Goal: Transaction & Acquisition: Purchase product/service

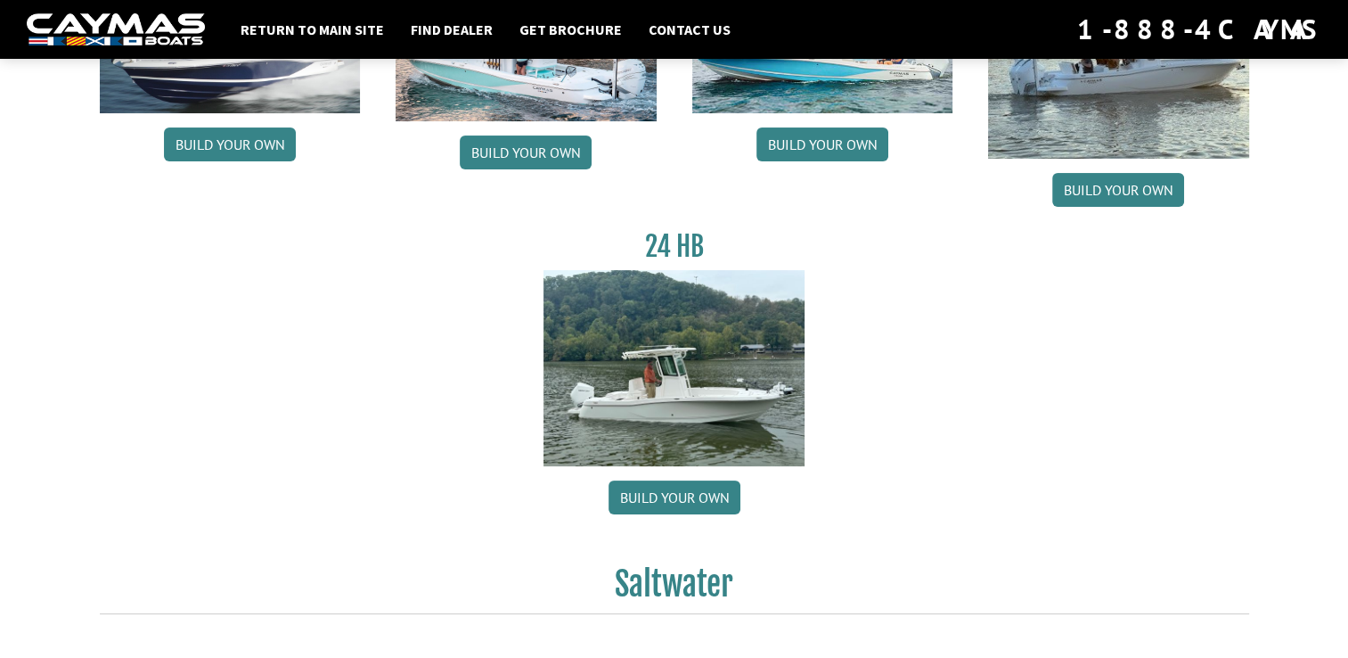
scroll to position [296, 0]
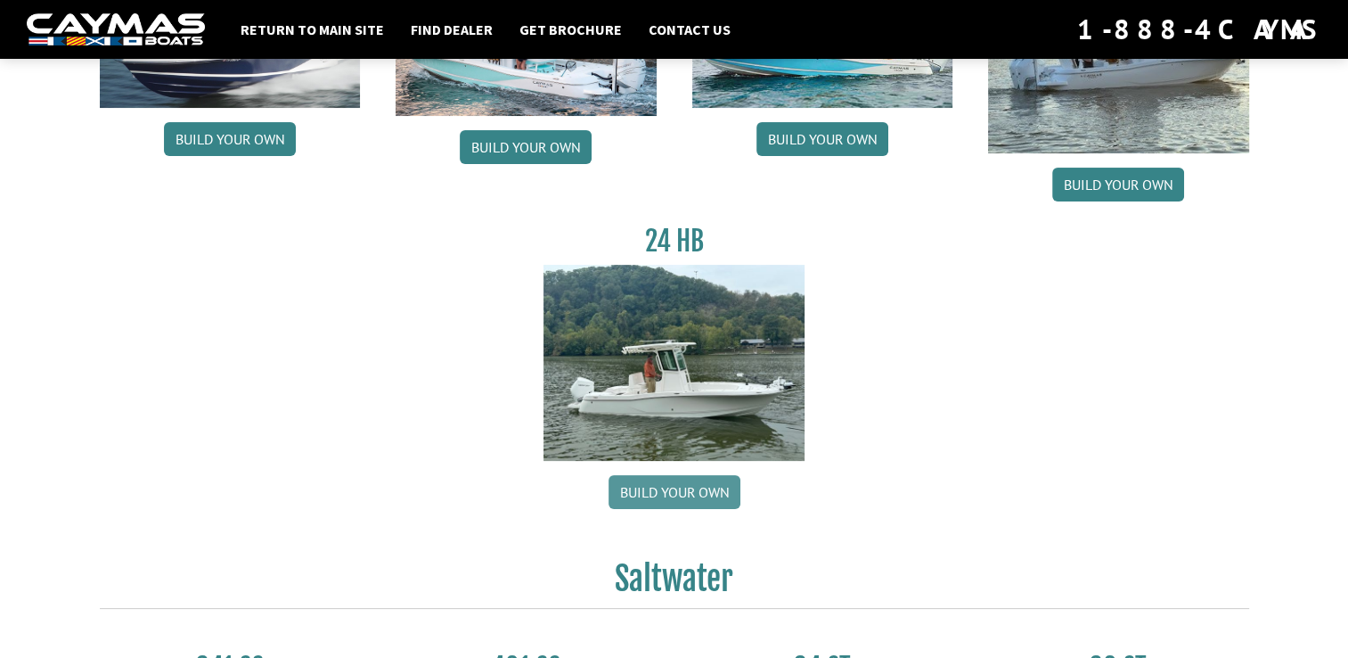
click at [660, 489] on link "Build your own" at bounding box center [675, 492] width 132 height 34
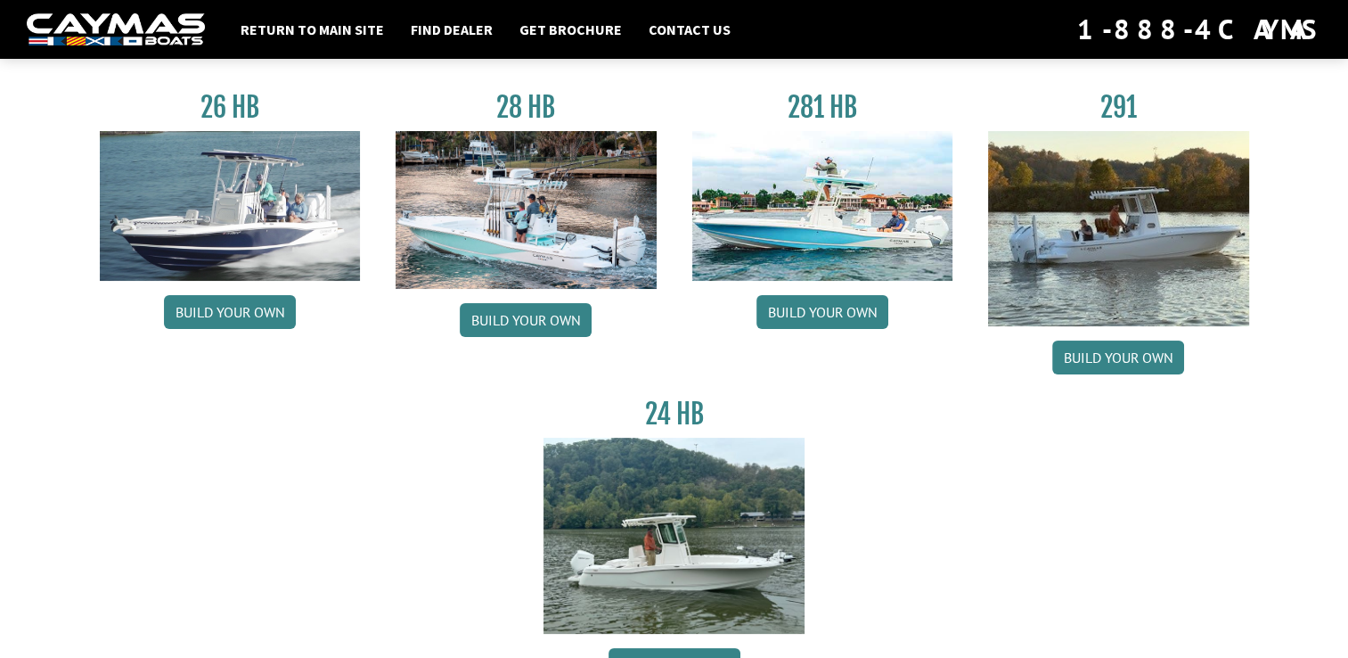
scroll to position [242, 0]
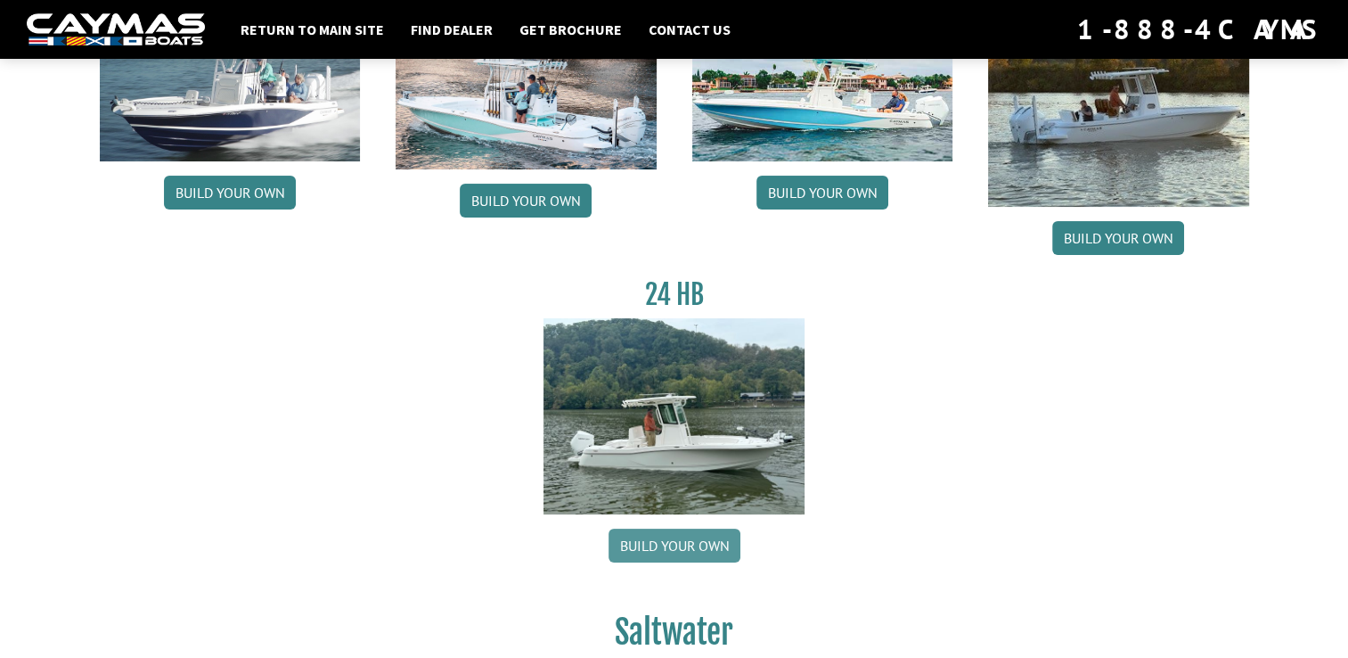
click at [624, 554] on link "Build your own" at bounding box center [675, 545] width 132 height 34
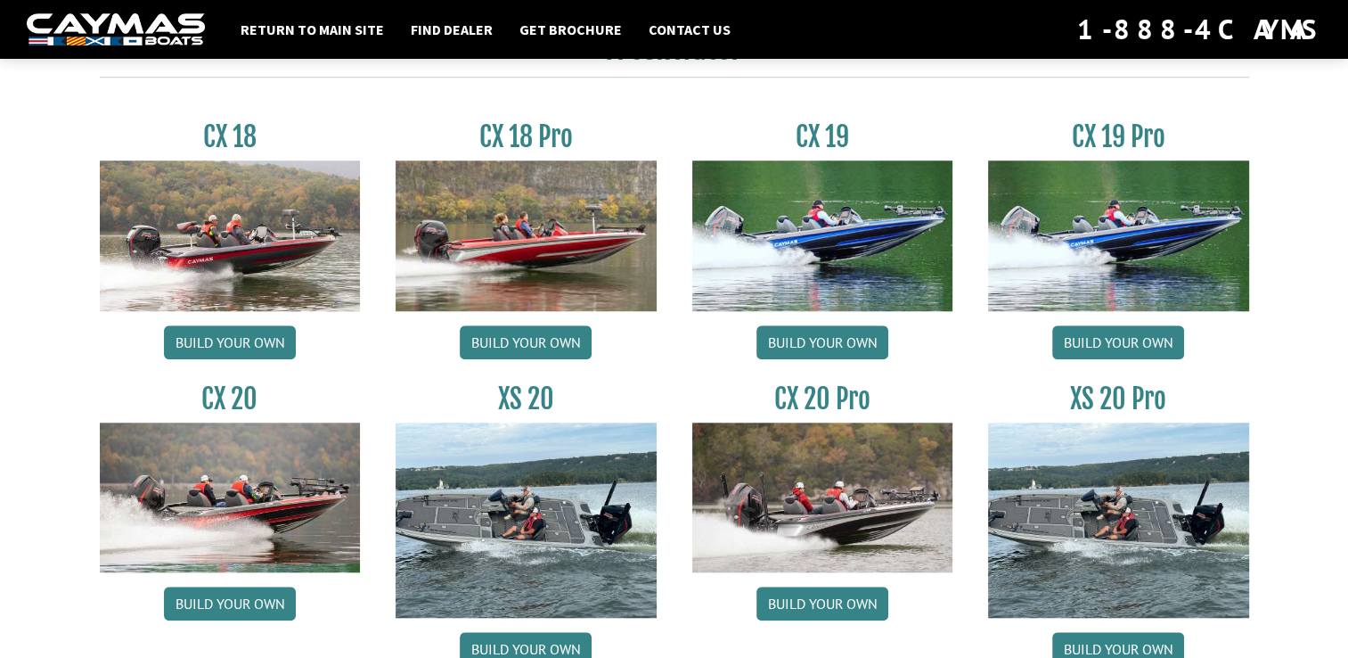
scroll to position [1501, 0]
click at [242, 355] on link "Build your own" at bounding box center [230, 342] width 132 height 34
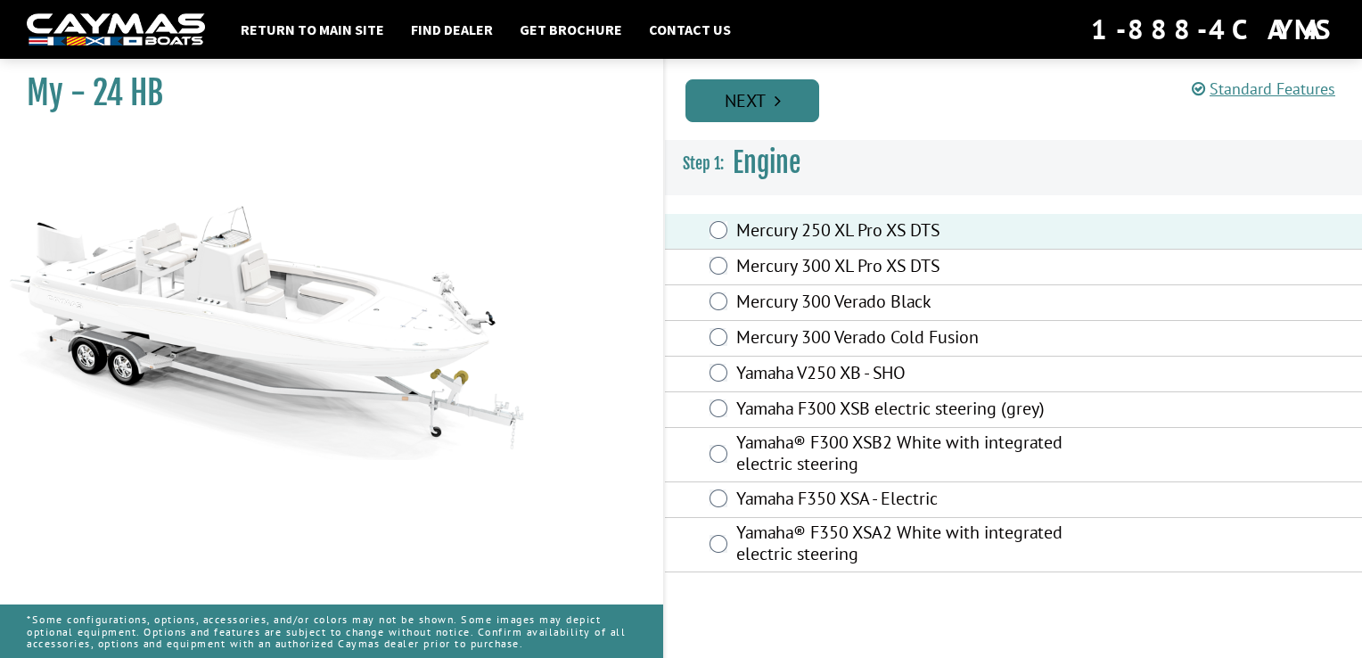
click at [752, 105] on link "Next" at bounding box center [752, 100] width 134 height 43
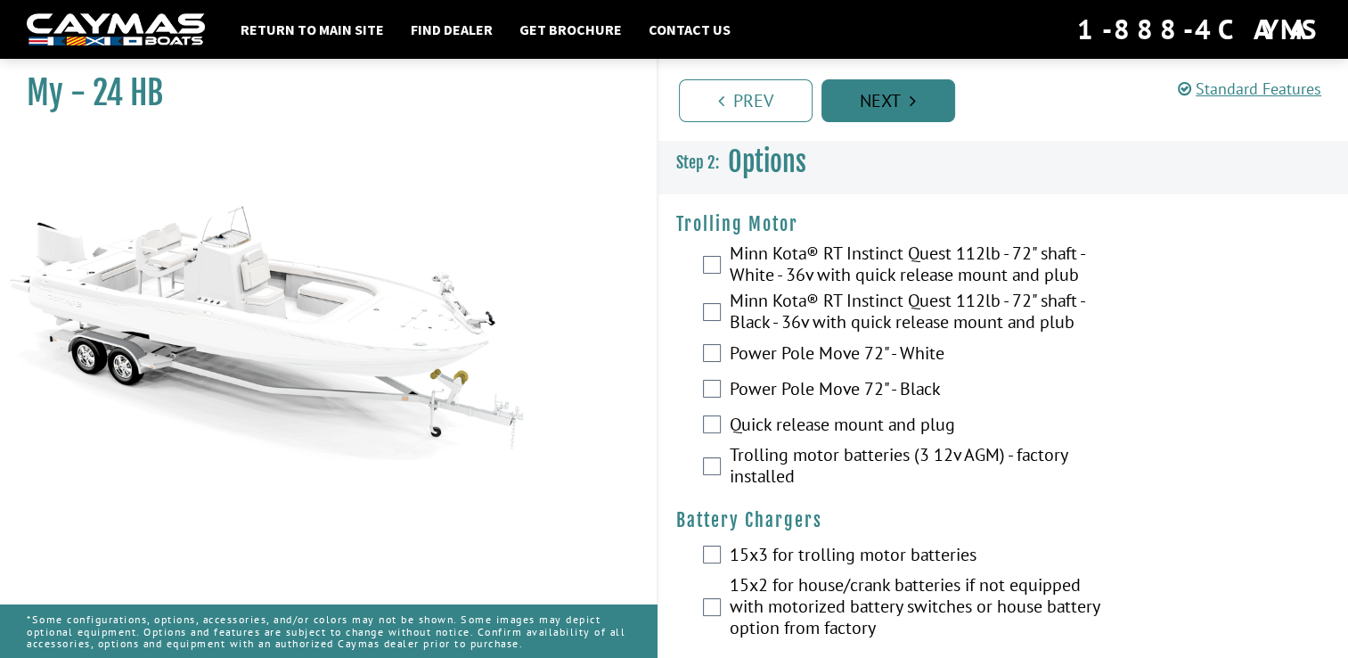
click at [852, 116] on link "Next" at bounding box center [889, 100] width 134 height 43
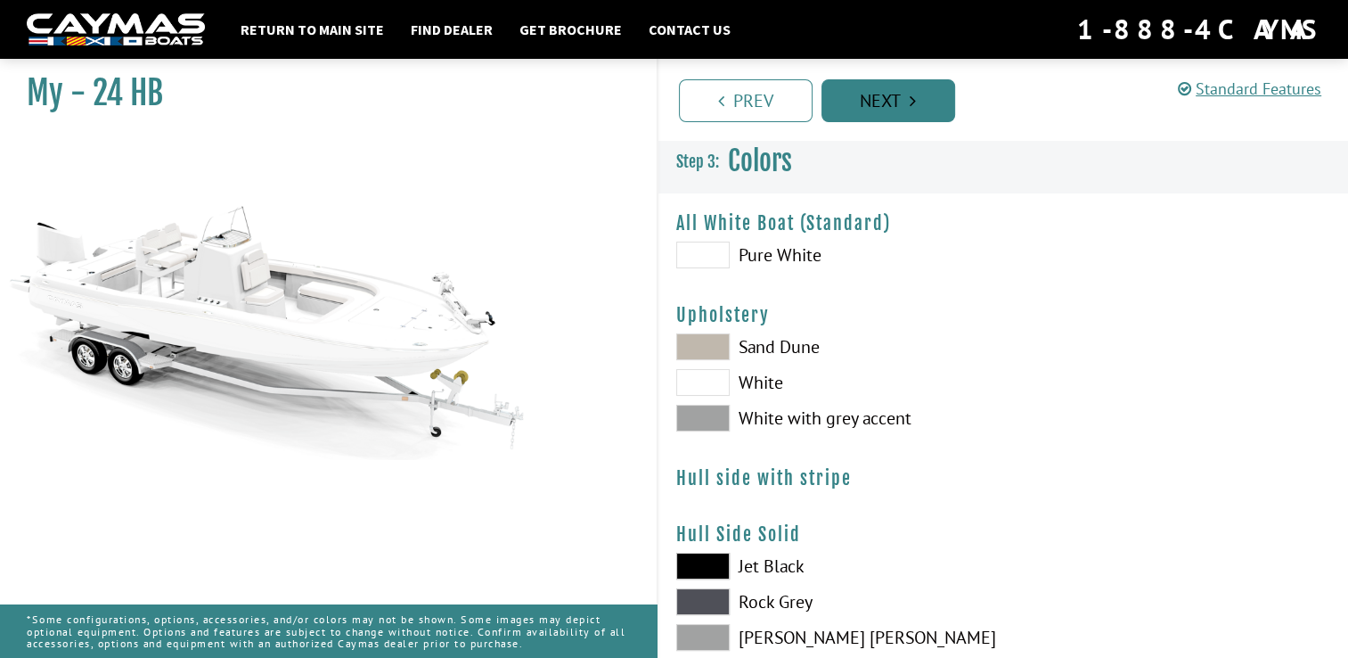
click at [852, 116] on link "Next" at bounding box center [889, 100] width 134 height 43
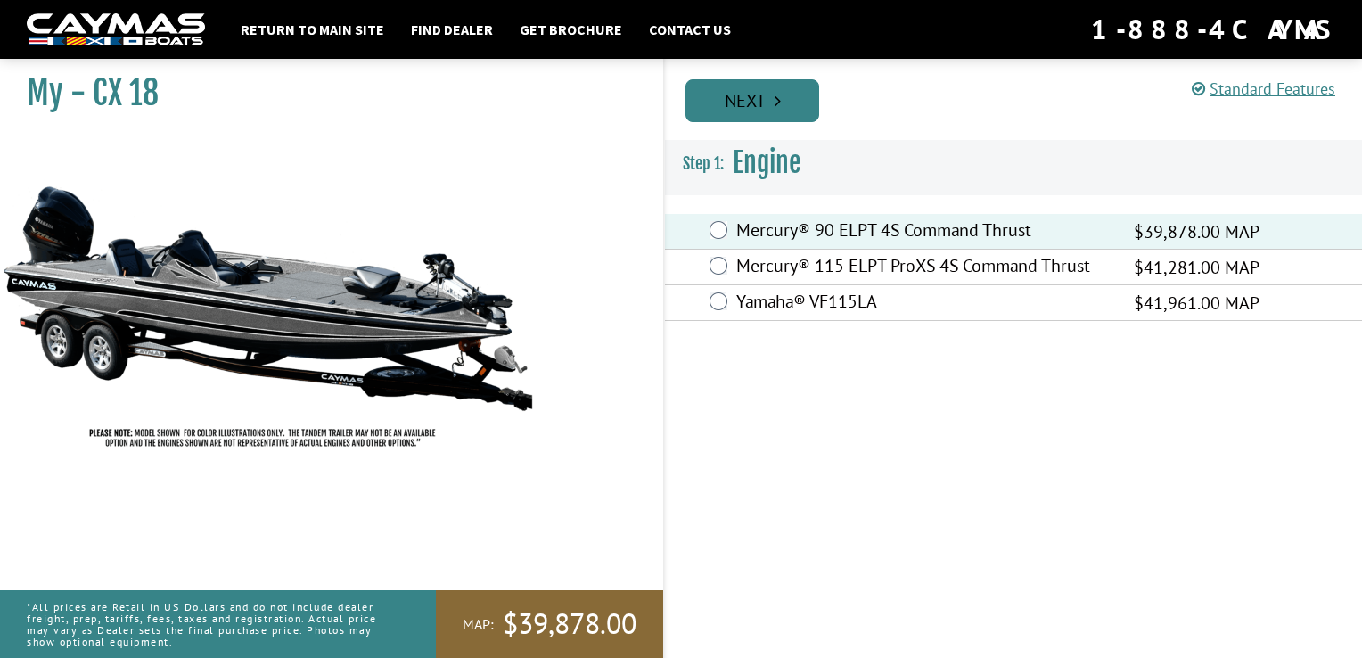
click at [747, 103] on link "Next" at bounding box center [752, 100] width 134 height 43
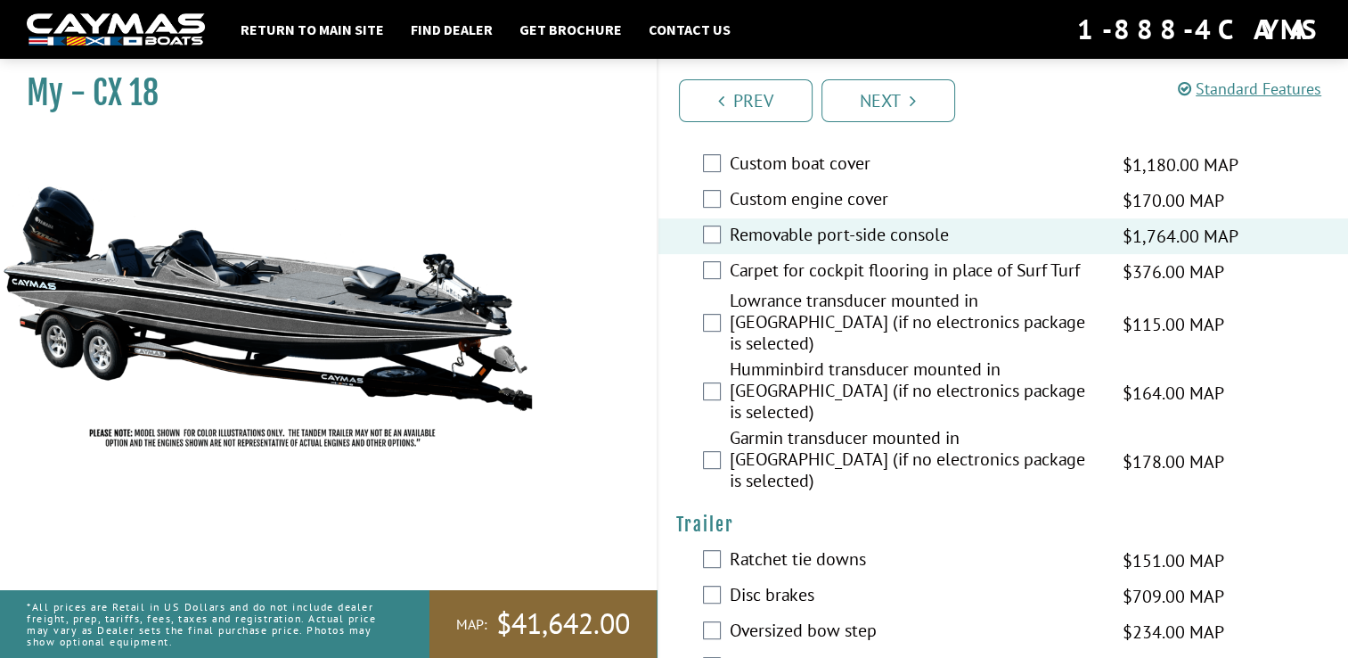
scroll to position [749, 0]
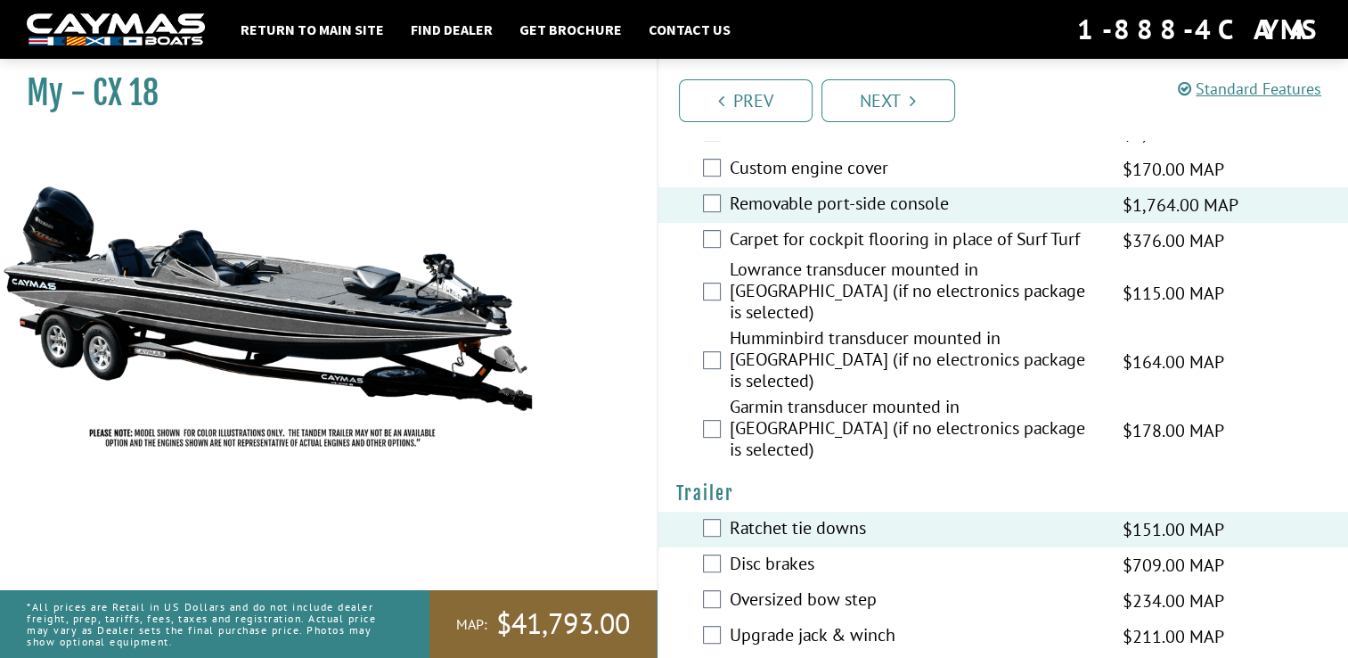
click at [713, 547] on div "Disc brakes $709.00 MAP $837.00 MSRP" at bounding box center [1004, 565] width 691 height 36
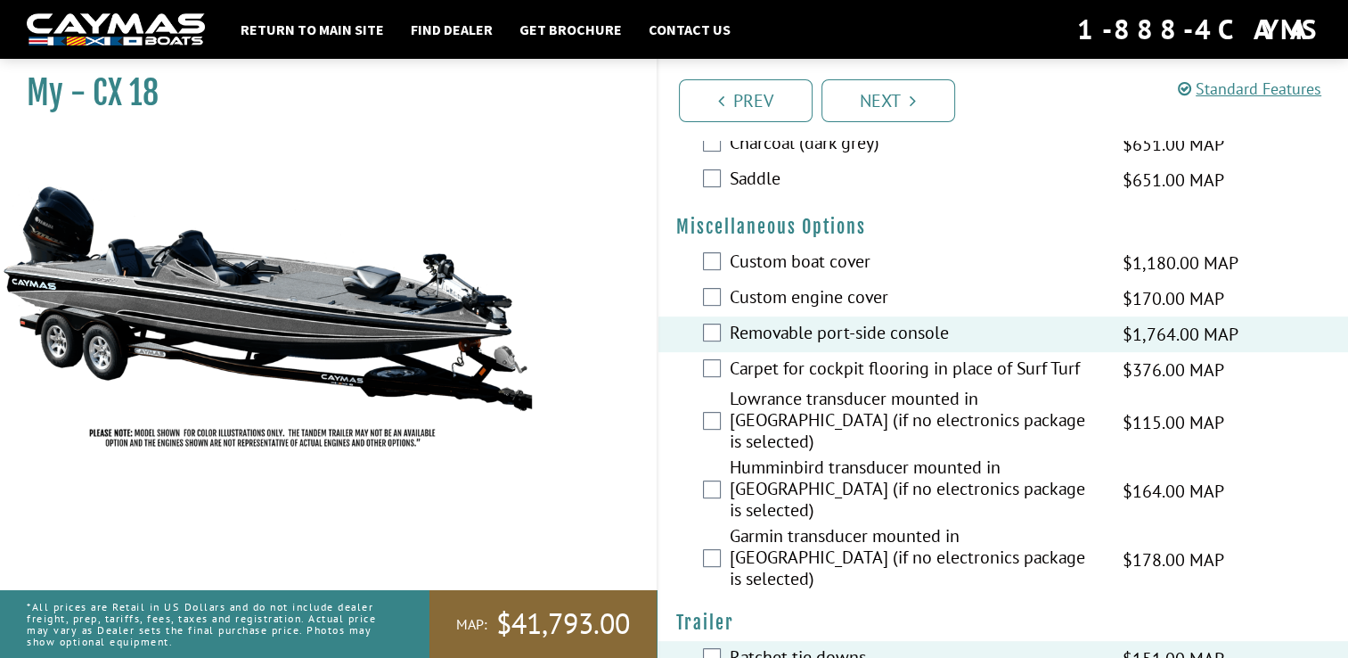
scroll to position [618, 0]
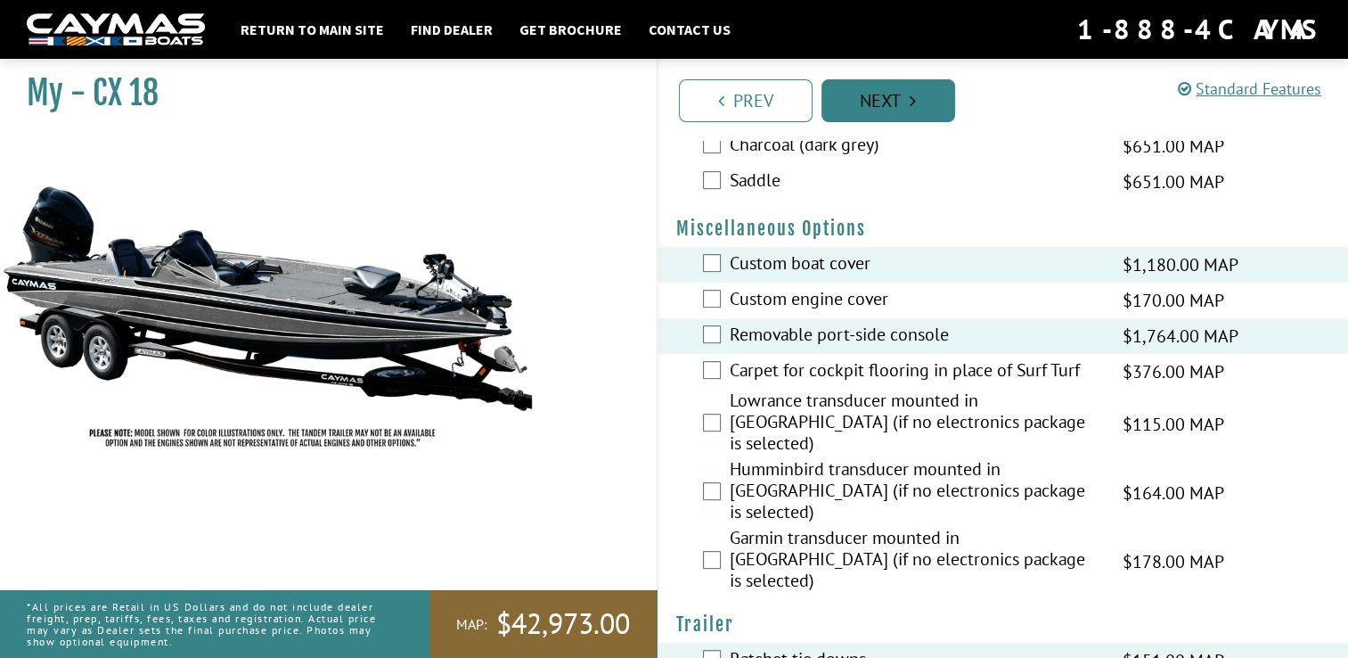
click at [885, 87] on link "Next" at bounding box center [889, 100] width 134 height 43
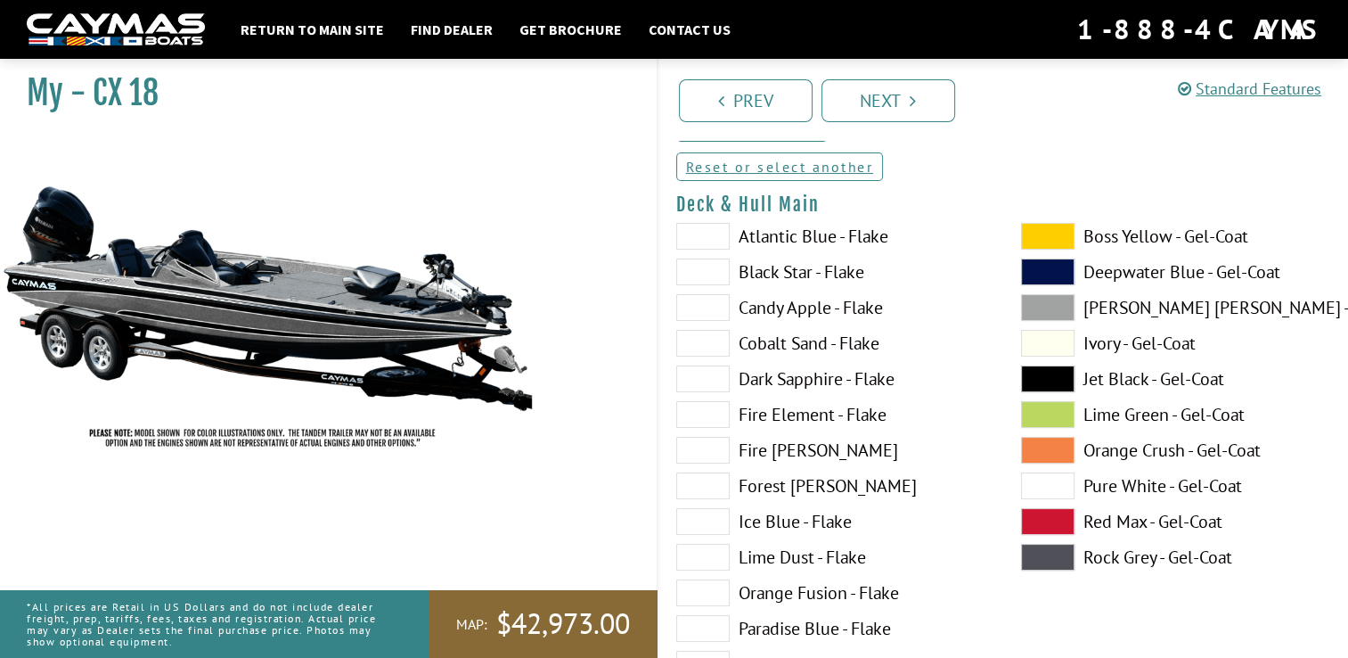
scroll to position [142, 0]
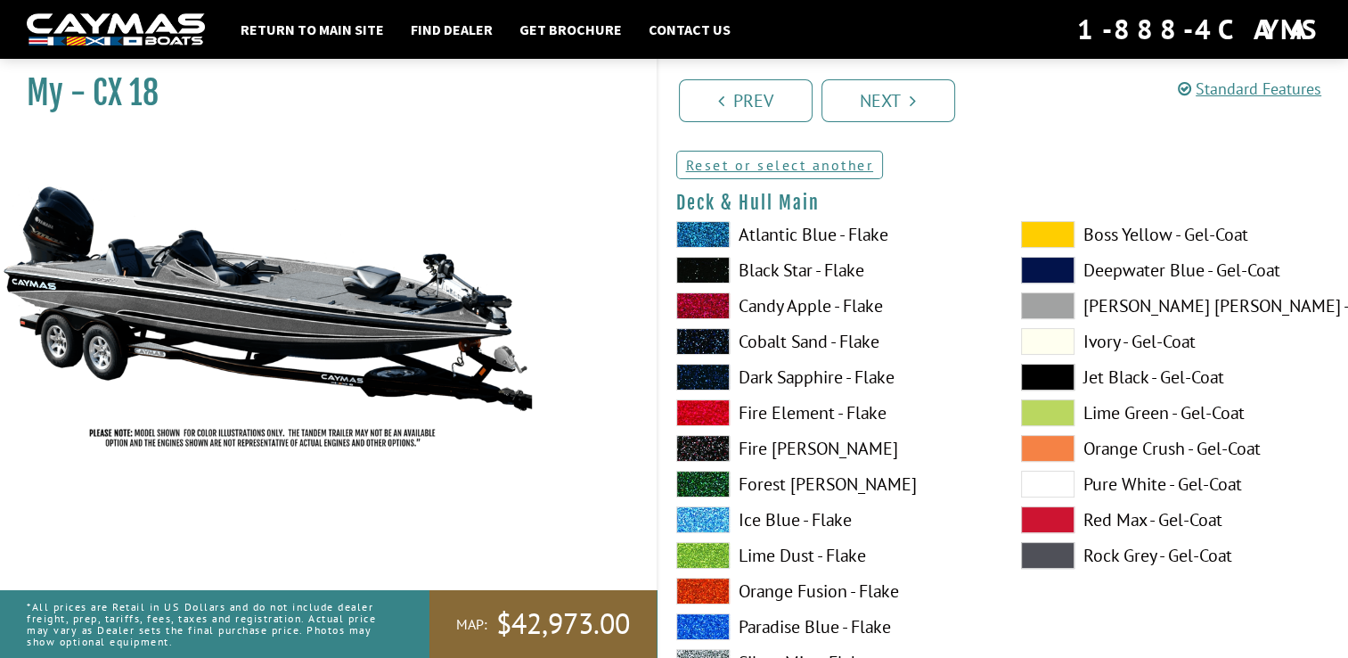
click at [770, 405] on label "Fire Element - Flake" at bounding box center [830, 412] width 309 height 27
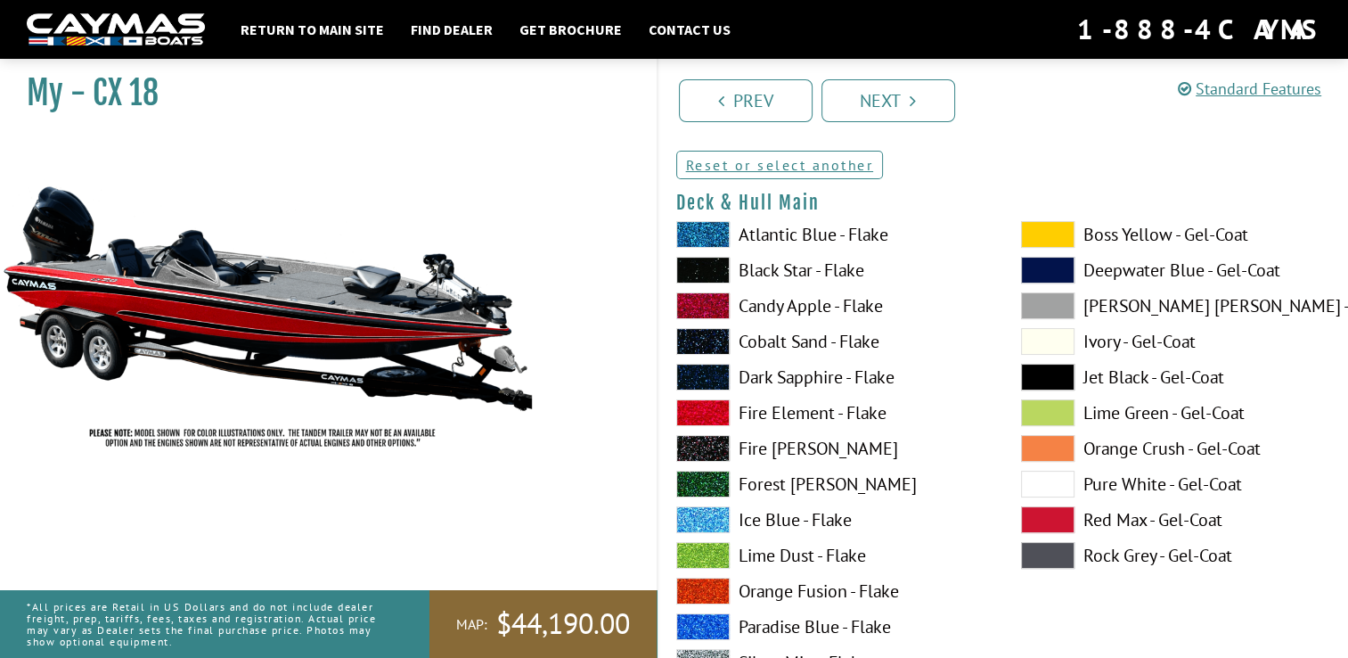
click at [753, 269] on label "Black Star - Flake" at bounding box center [830, 270] width 309 height 27
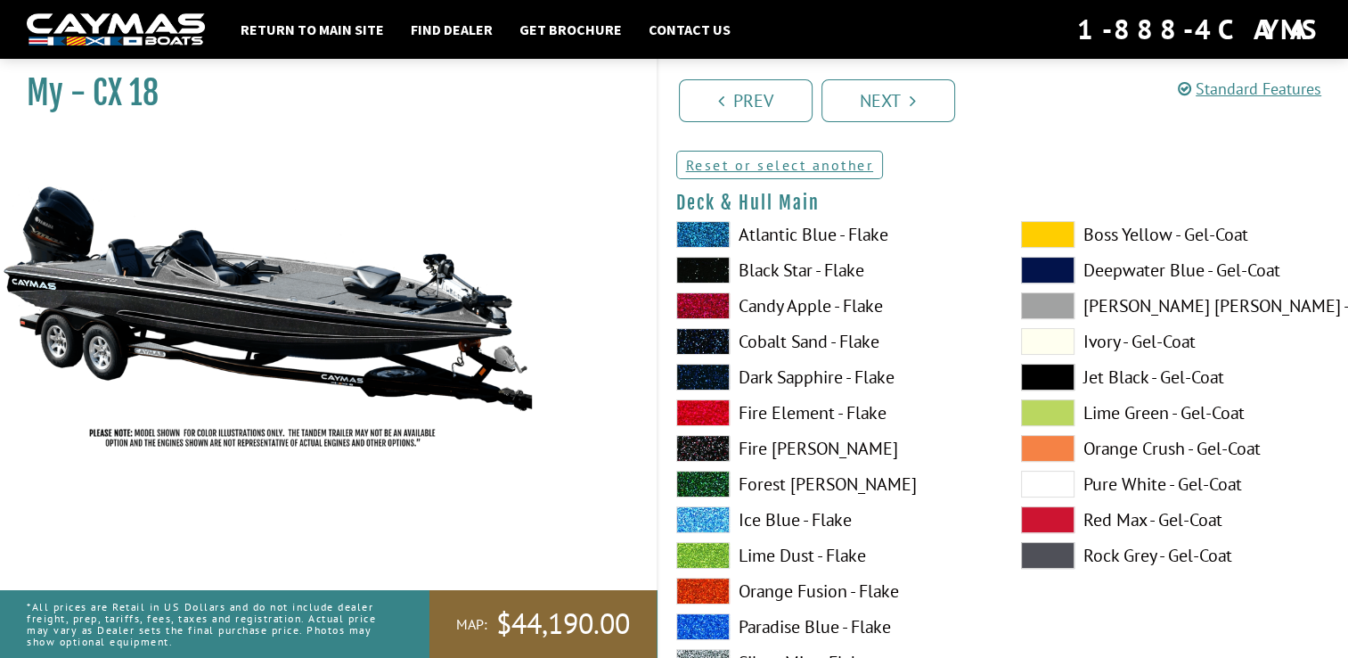
click at [1106, 382] on label "Jet Black - Gel-Coat" at bounding box center [1175, 377] width 309 height 27
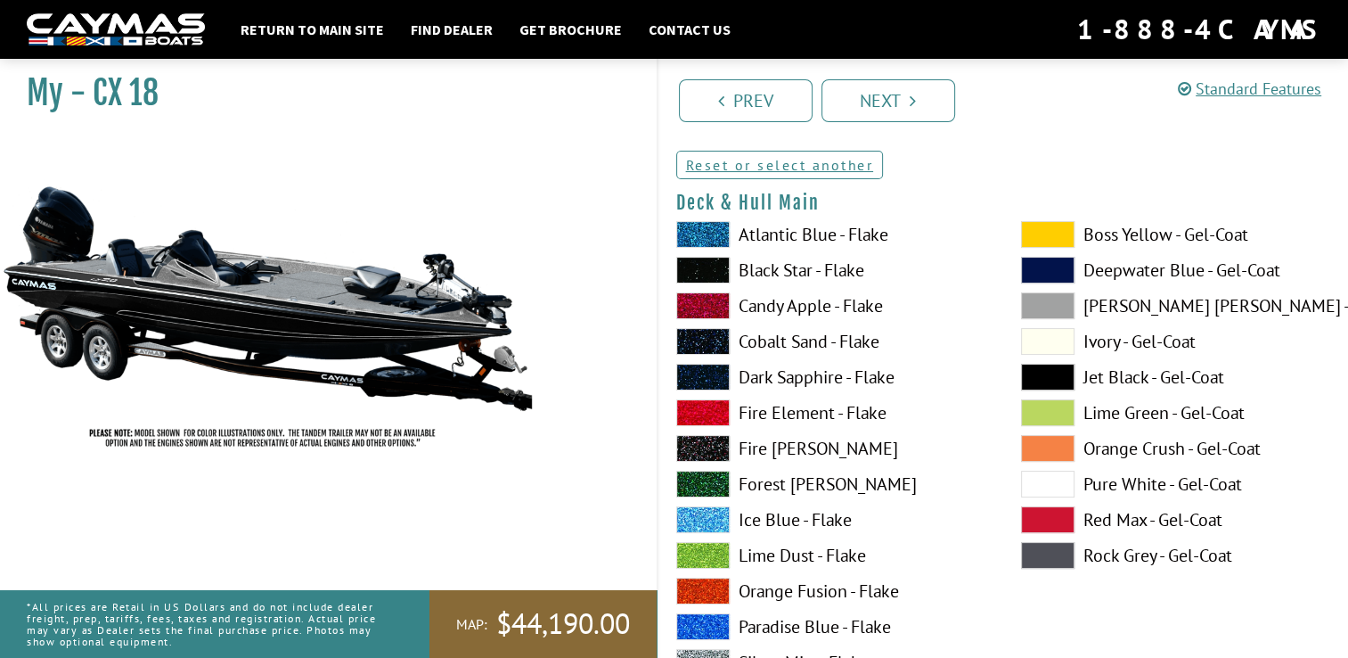
click at [791, 273] on label "Black Star - Flake" at bounding box center [830, 270] width 309 height 27
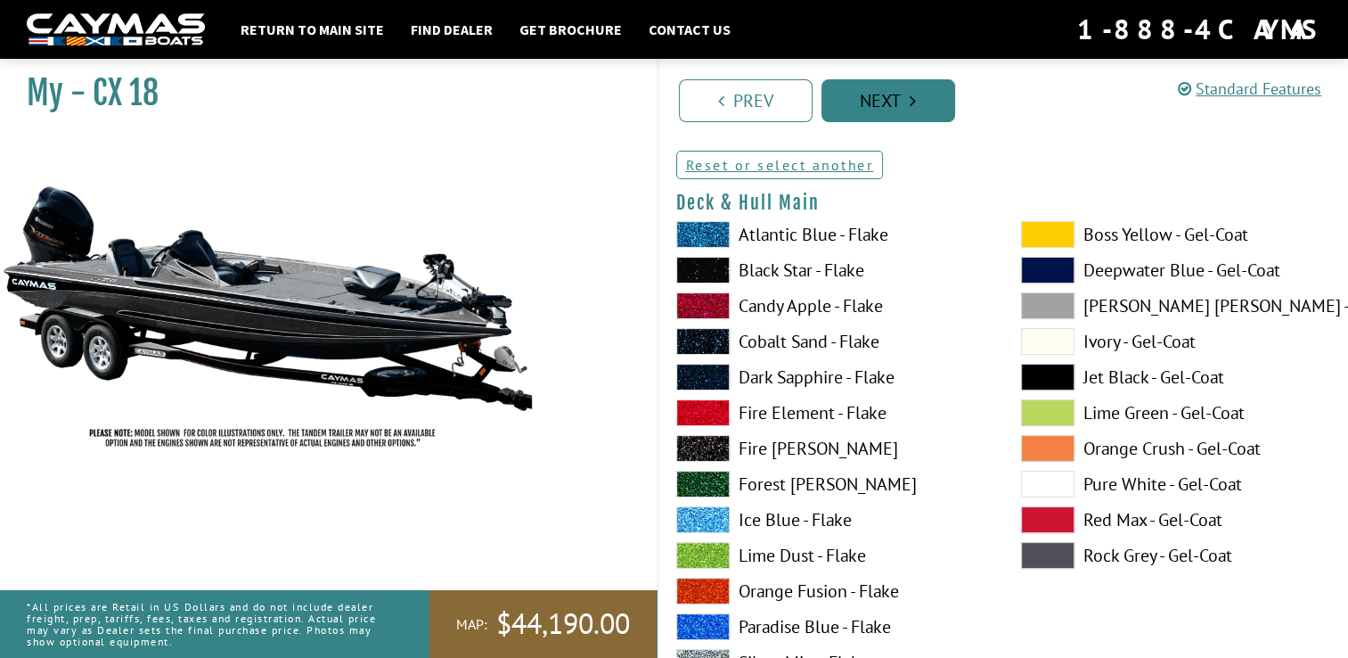
click at [921, 105] on link "Next" at bounding box center [889, 100] width 134 height 43
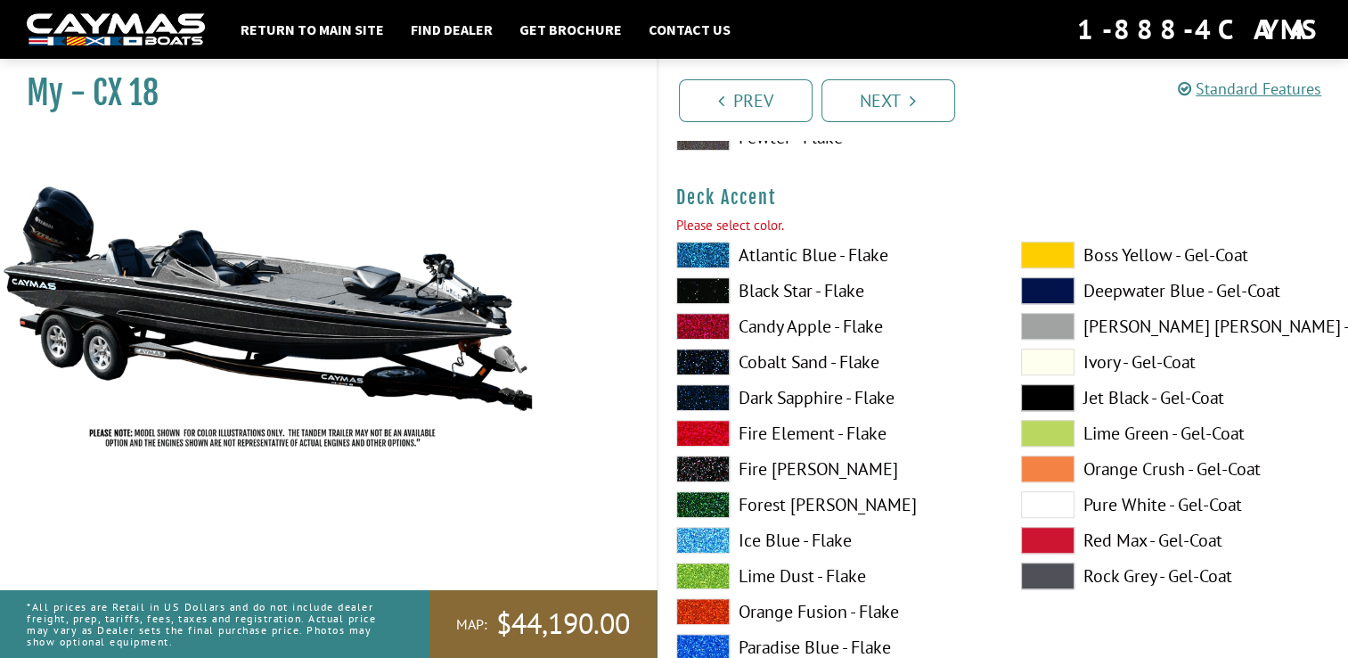
scroll to position [918, 0]
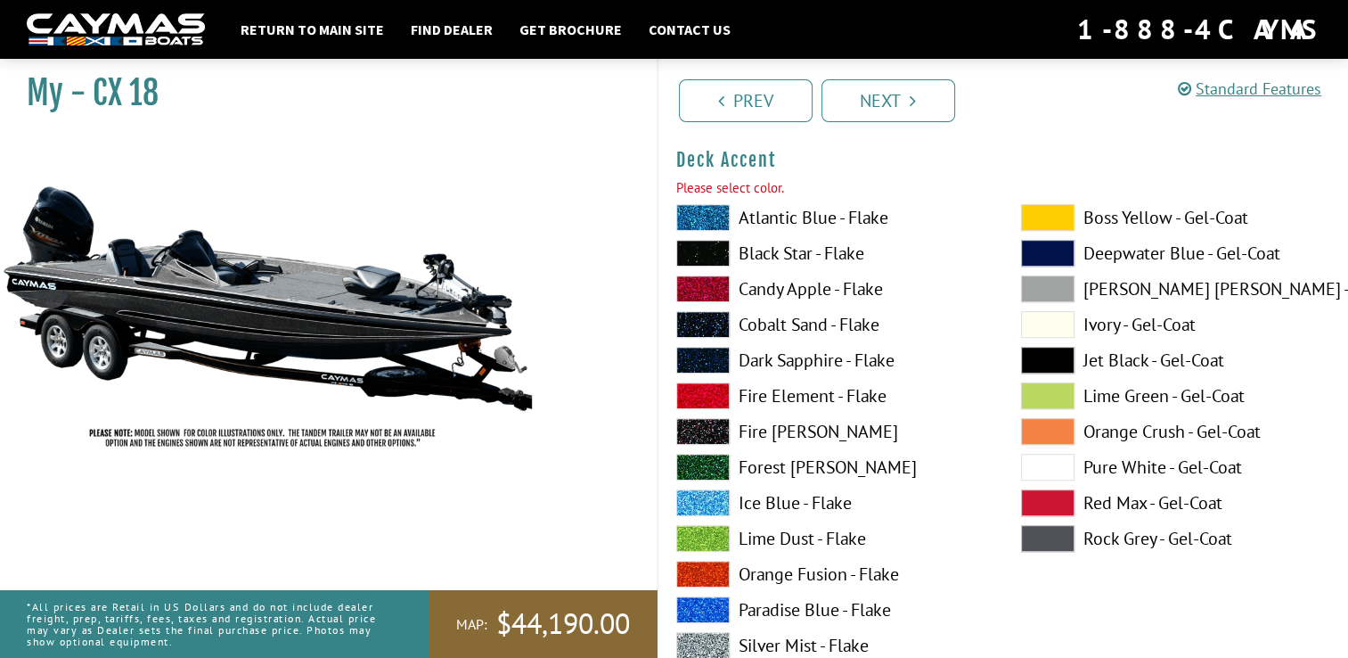
click at [760, 387] on label "Fire Element - Flake" at bounding box center [830, 395] width 309 height 27
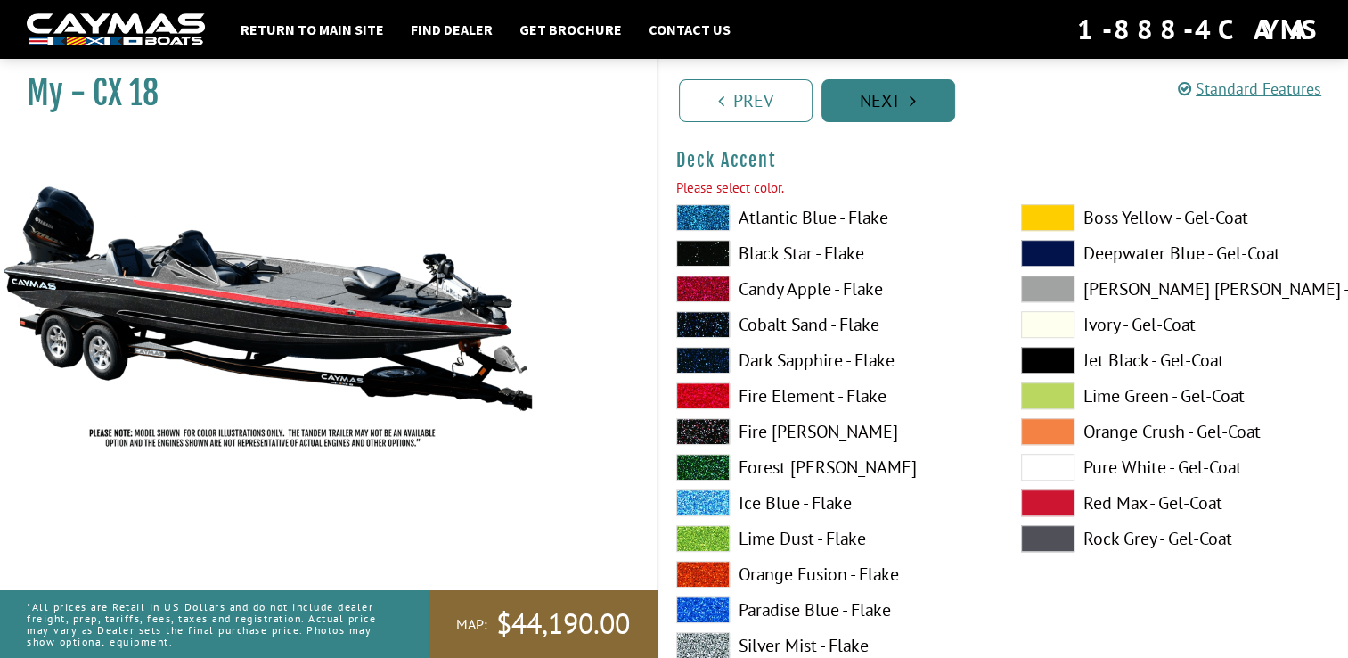
click at [868, 94] on link "Next" at bounding box center [889, 100] width 134 height 43
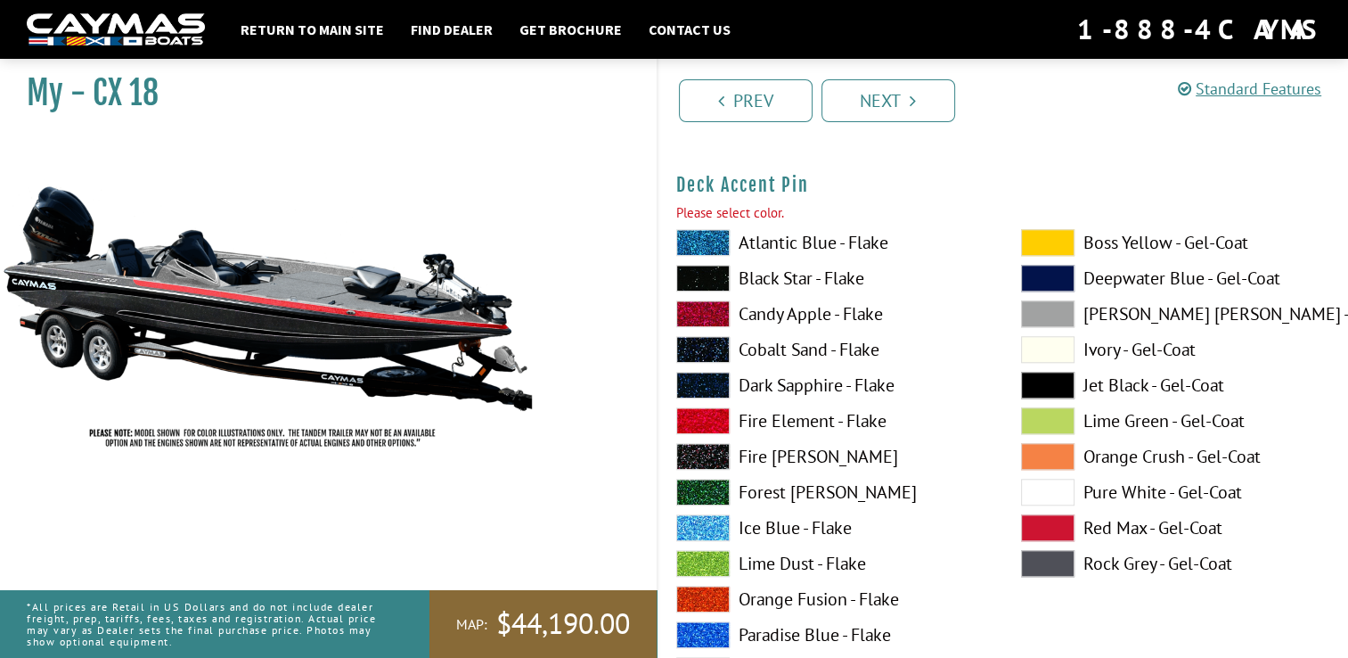
scroll to position [1651, 0]
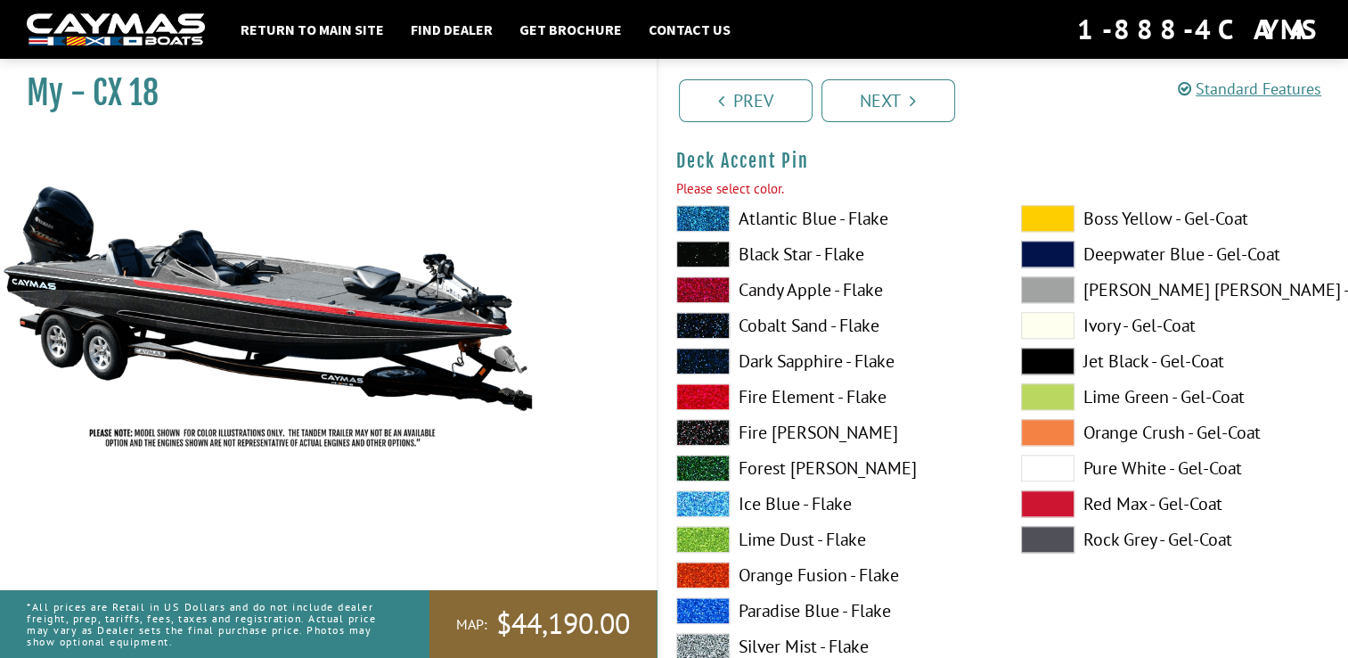
click at [766, 394] on label "Fire Element - Flake" at bounding box center [830, 396] width 309 height 27
click at [870, 98] on link "Next" at bounding box center [889, 100] width 134 height 43
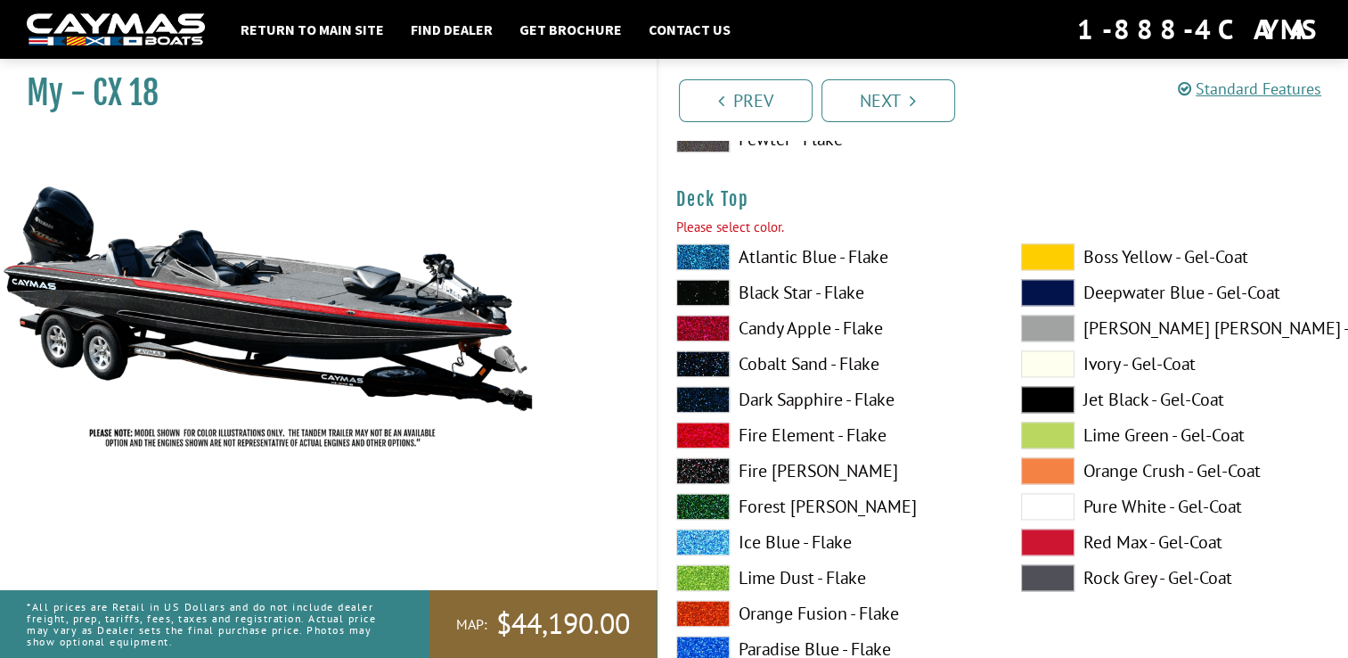
scroll to position [2385, 0]
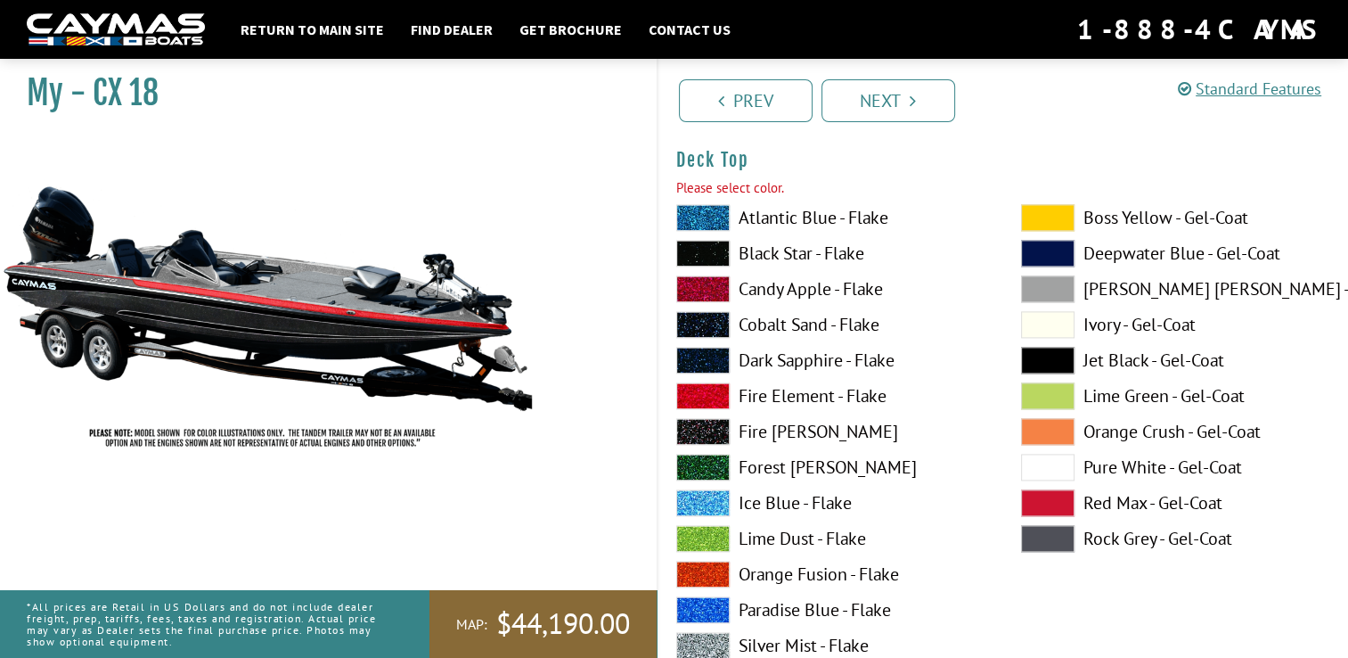
click at [773, 389] on label "Fire Element - Flake" at bounding box center [830, 395] width 309 height 27
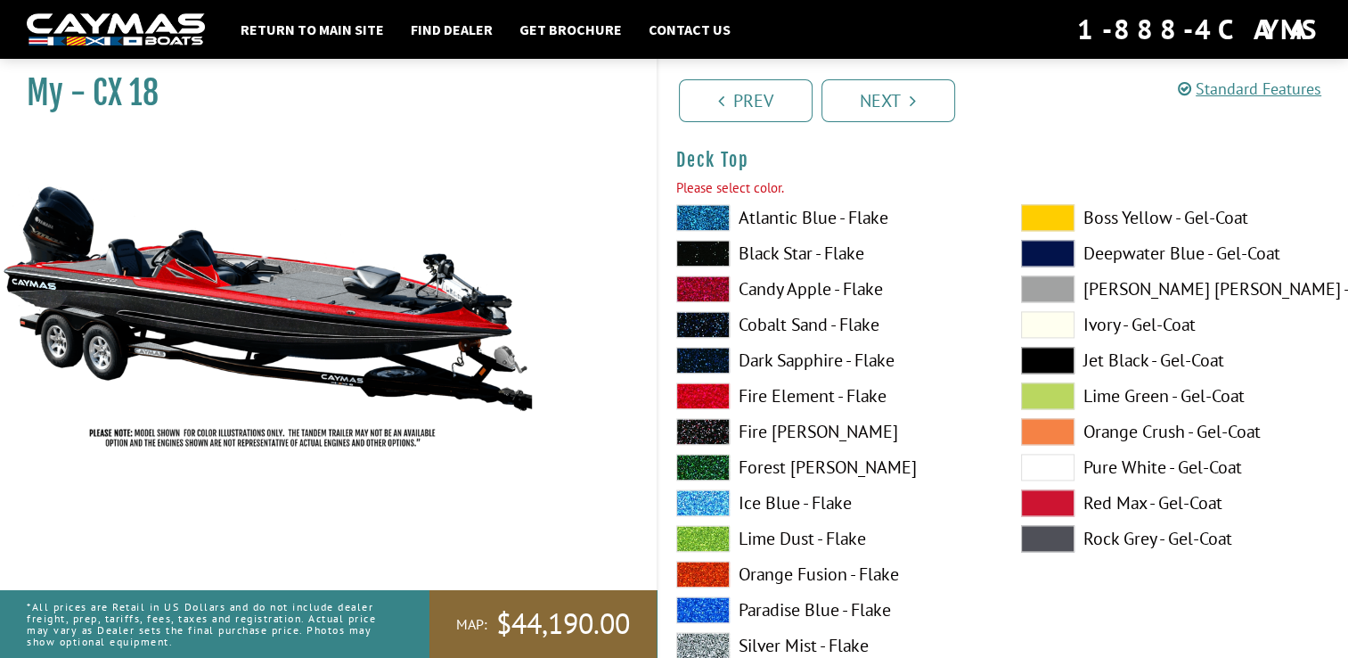
click at [758, 251] on label "Black Star - Flake" at bounding box center [830, 253] width 309 height 27
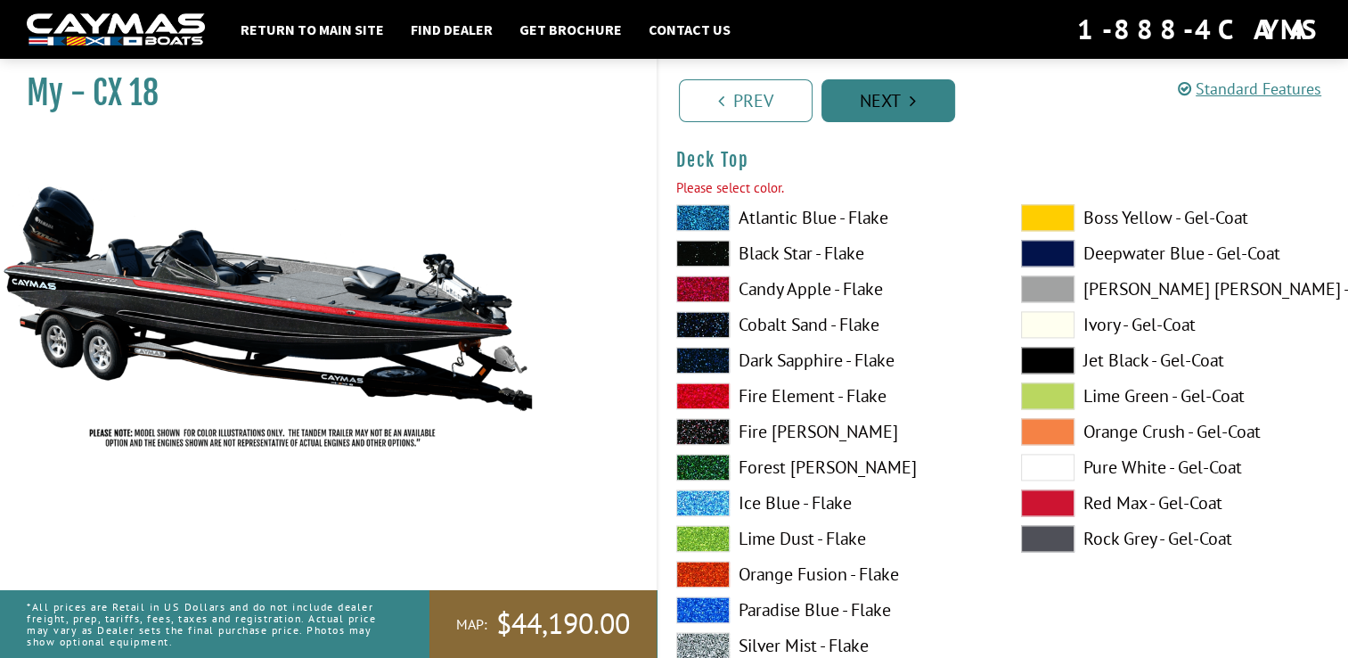
click at [840, 109] on link "Next" at bounding box center [889, 100] width 134 height 43
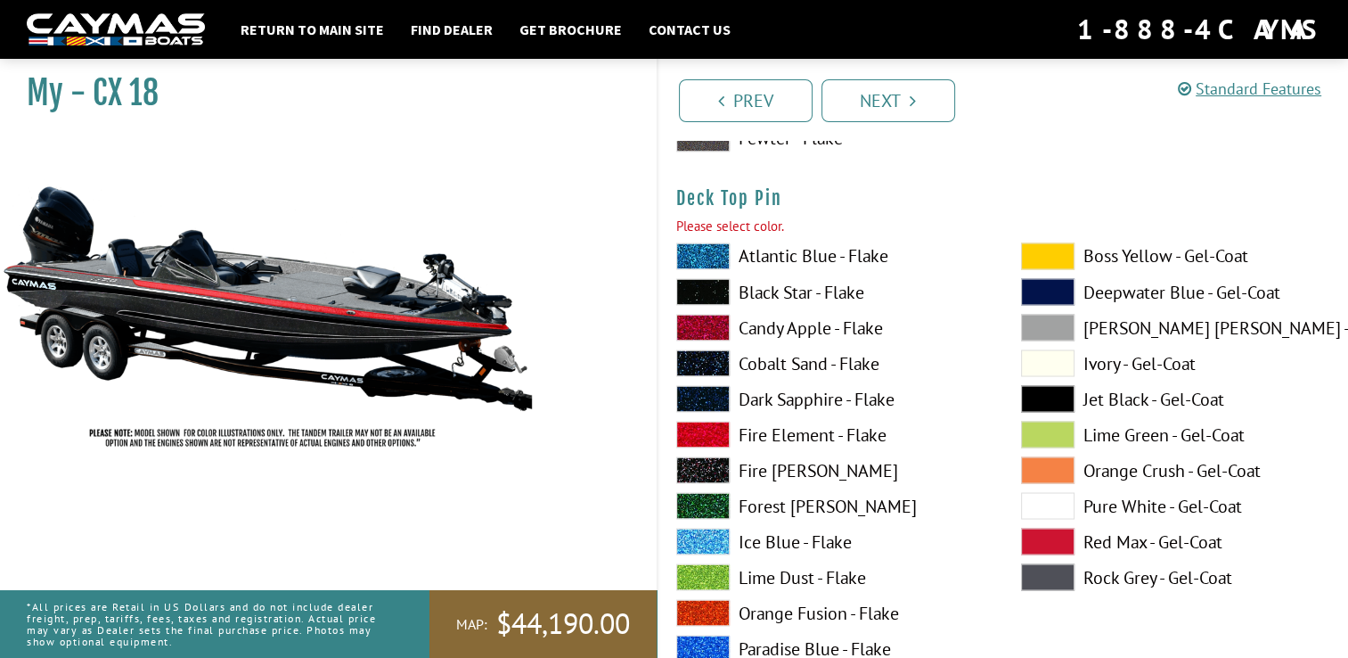
scroll to position [3117, 0]
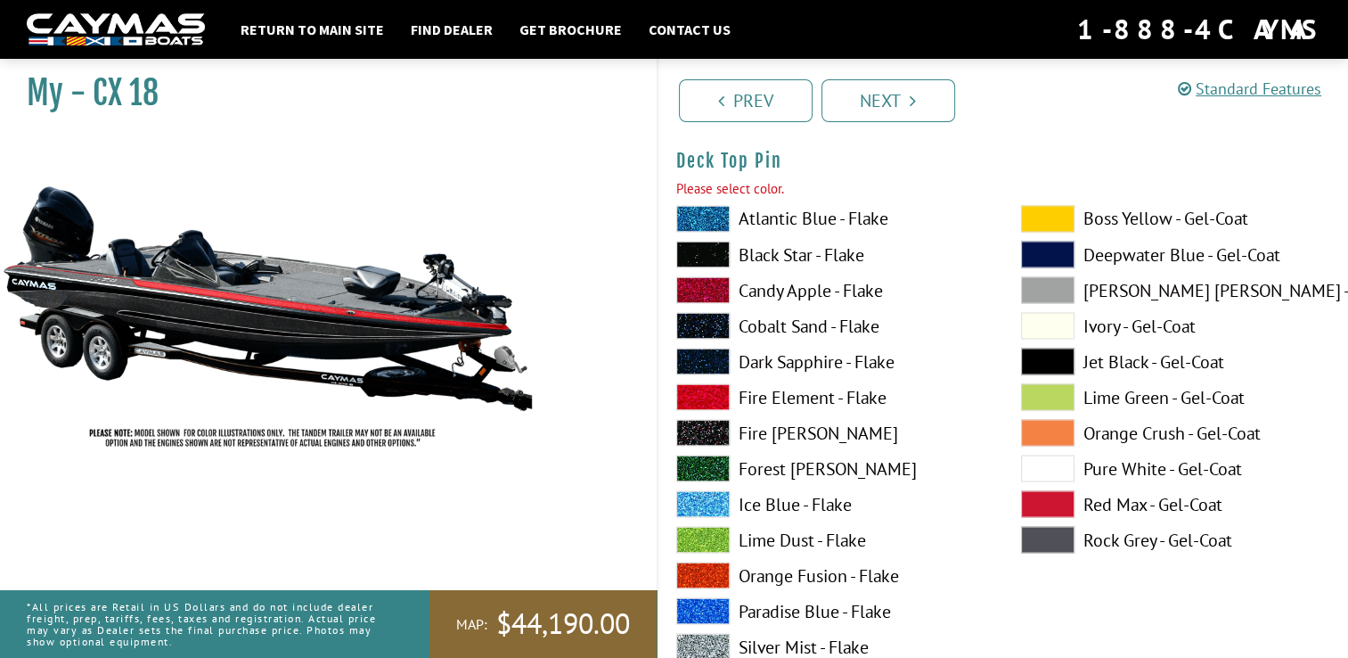
click at [769, 397] on label "Fire Element - Flake" at bounding box center [830, 396] width 309 height 27
click at [867, 112] on link "Next" at bounding box center [889, 100] width 134 height 43
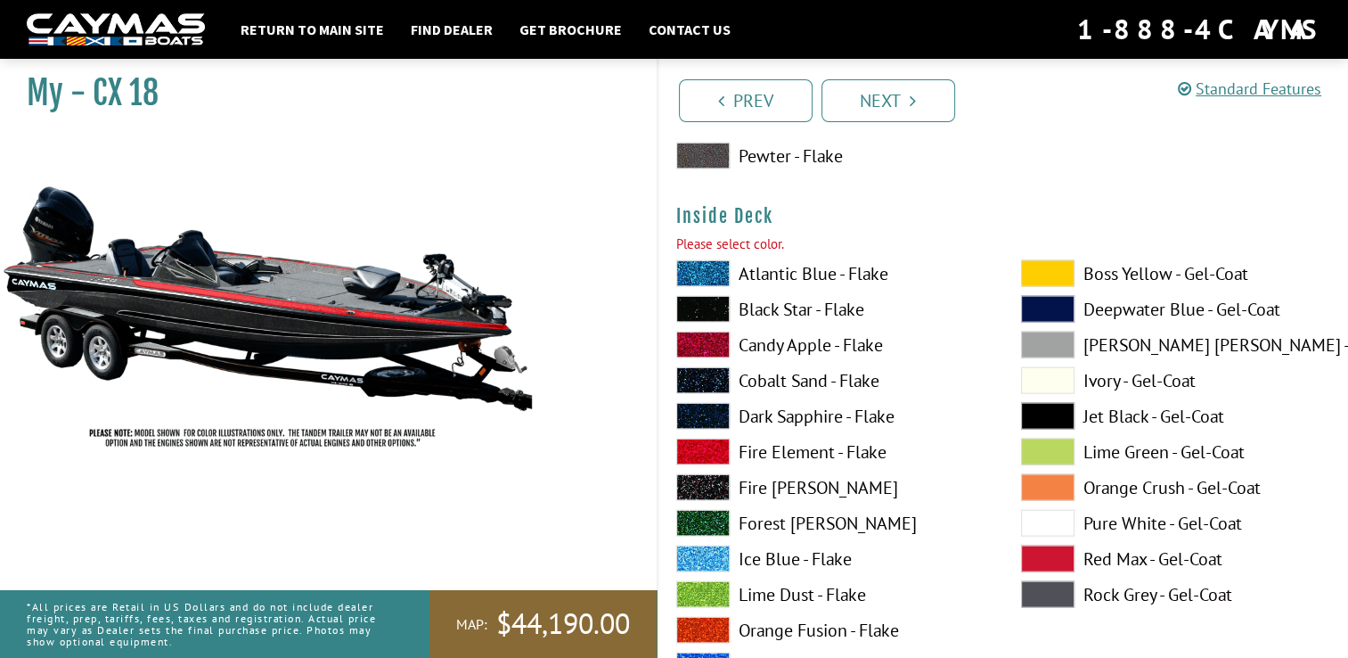
scroll to position [3850, 0]
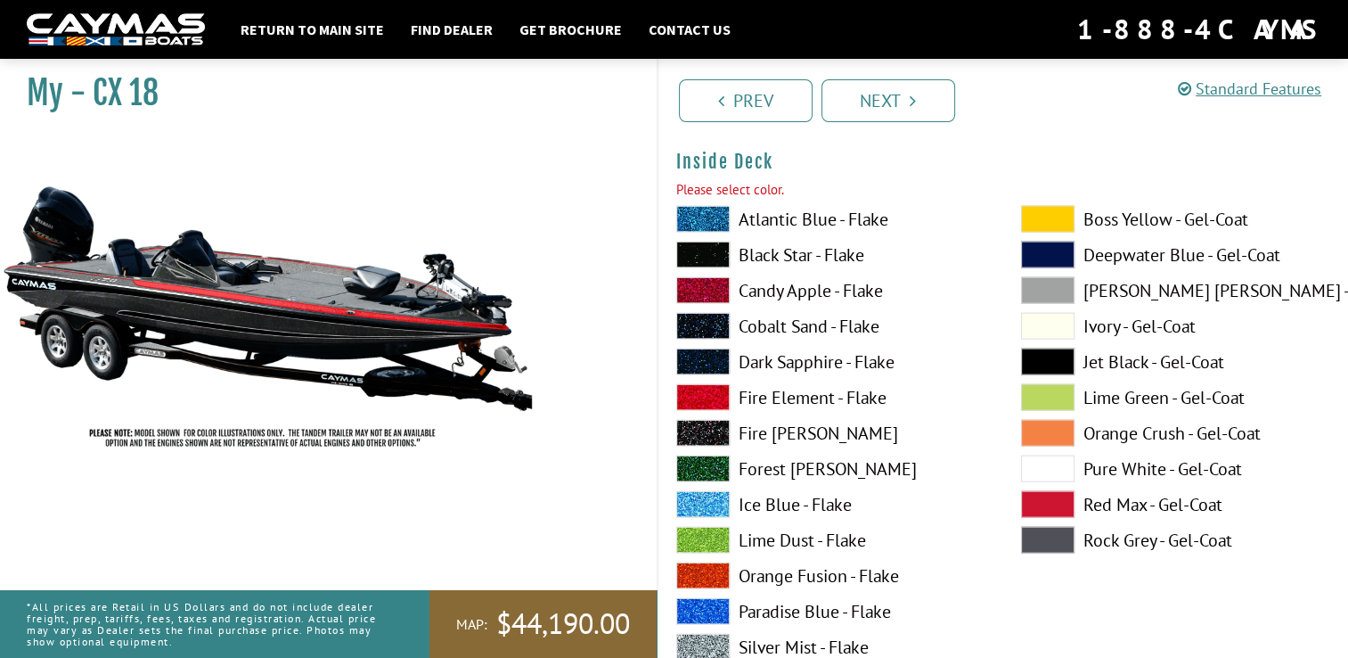
click at [771, 389] on label "Fire Element - Flake" at bounding box center [830, 397] width 309 height 27
click at [762, 249] on label "Black Star - Flake" at bounding box center [830, 255] width 309 height 27
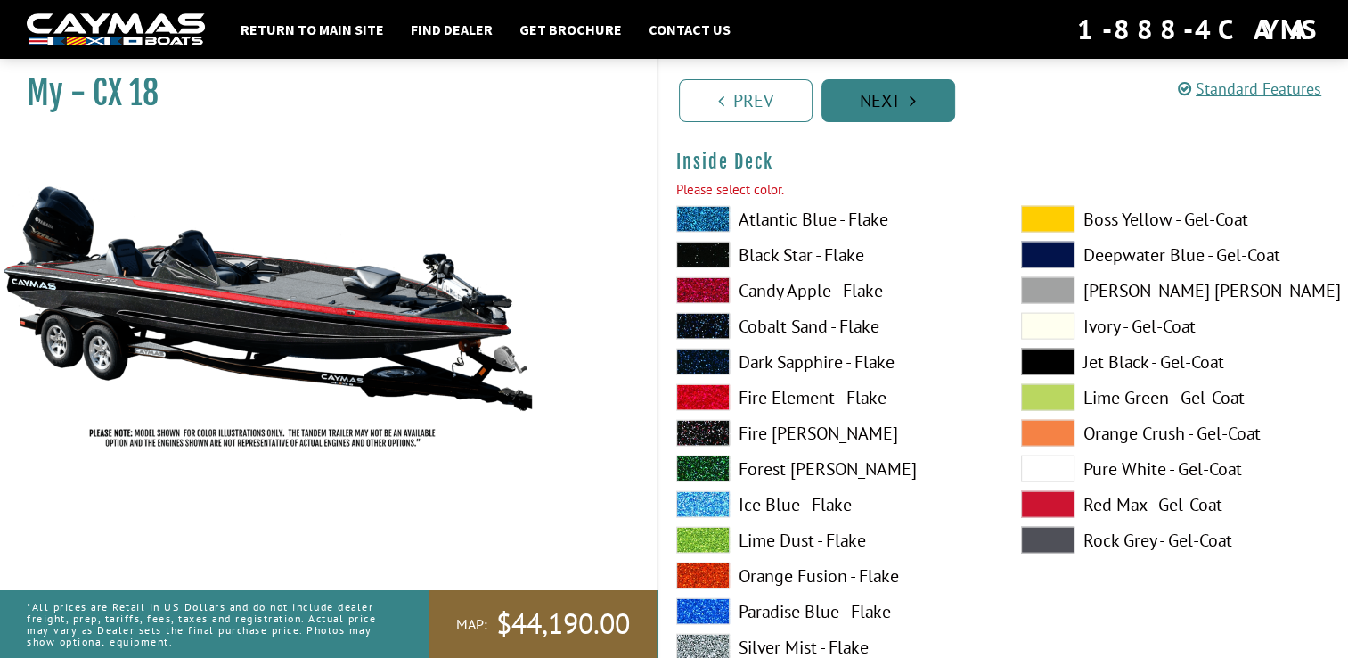
click at [882, 102] on link "Next" at bounding box center [889, 100] width 134 height 43
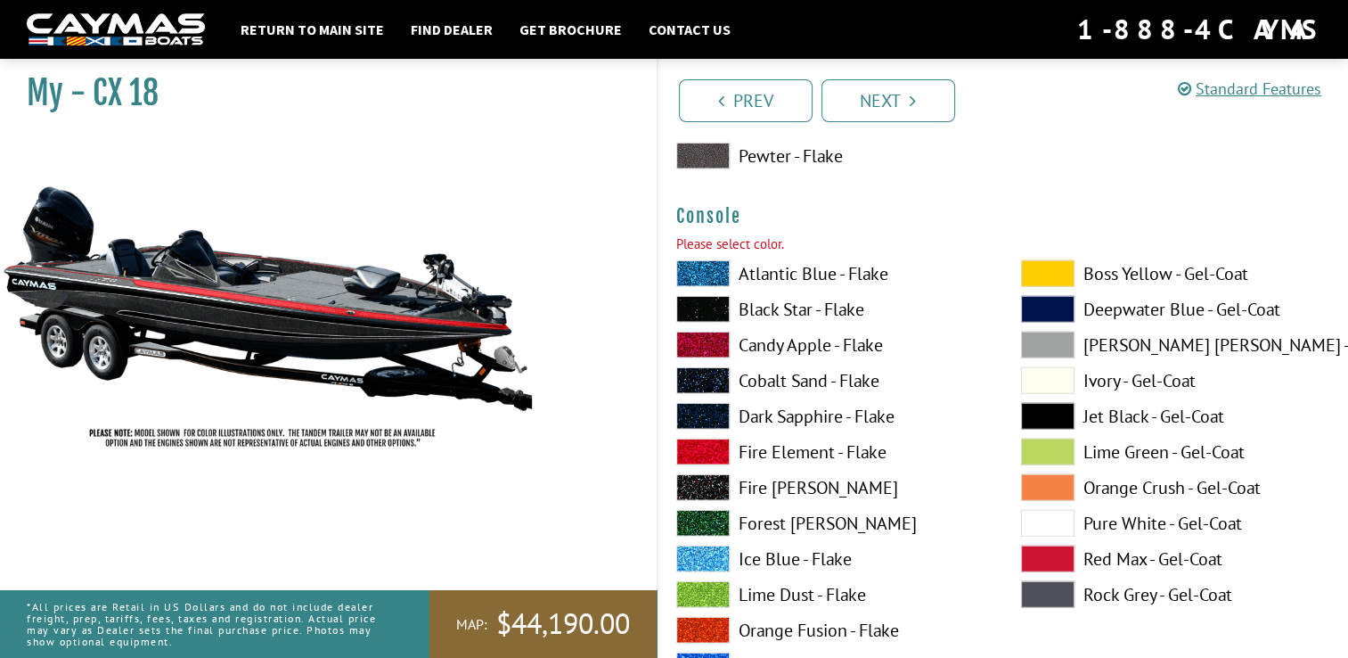
scroll to position [4584, 0]
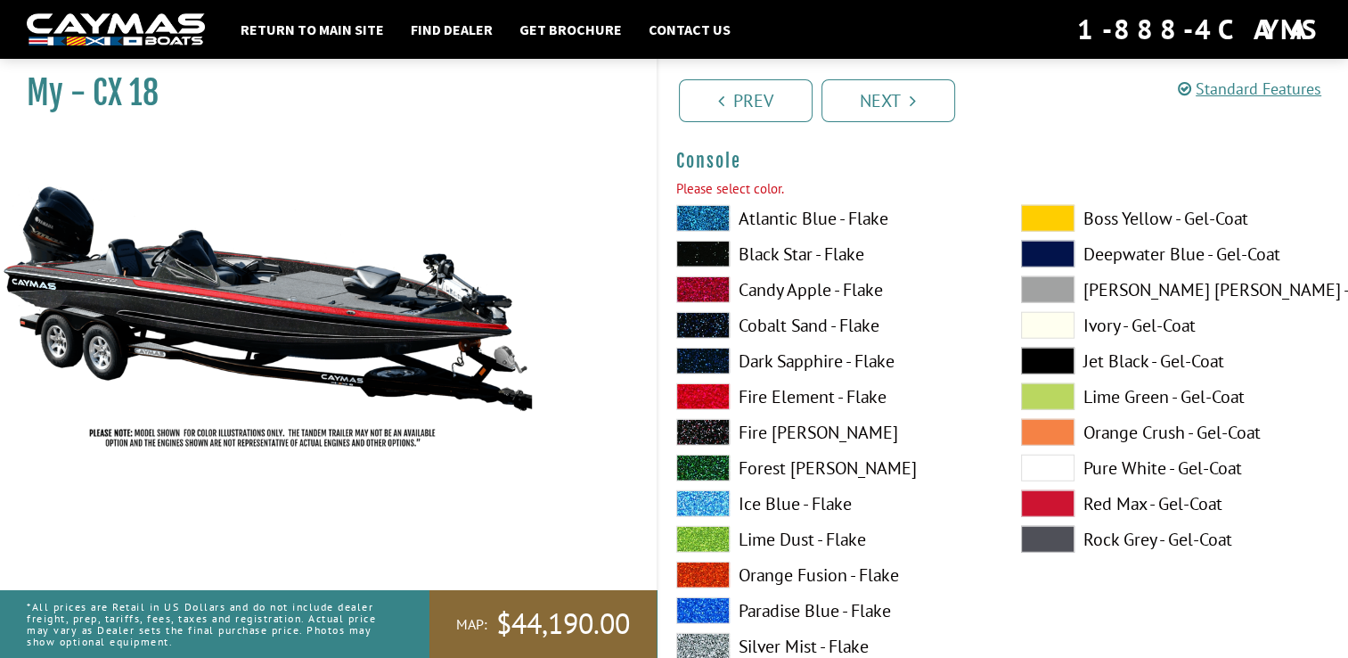
click at [744, 390] on label "Fire Element - Flake" at bounding box center [830, 396] width 309 height 27
click at [764, 253] on label "Black Star - Flake" at bounding box center [830, 254] width 309 height 27
click at [852, 110] on link "Next" at bounding box center [889, 100] width 134 height 43
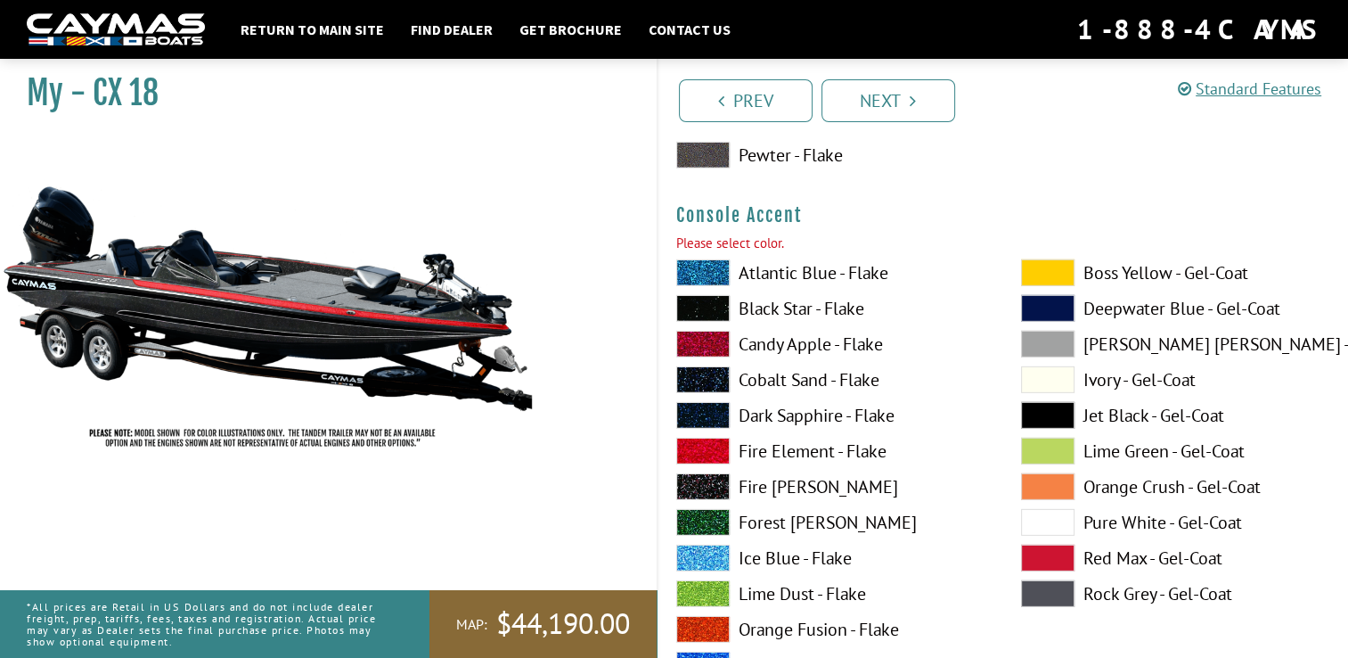
scroll to position [5318, 0]
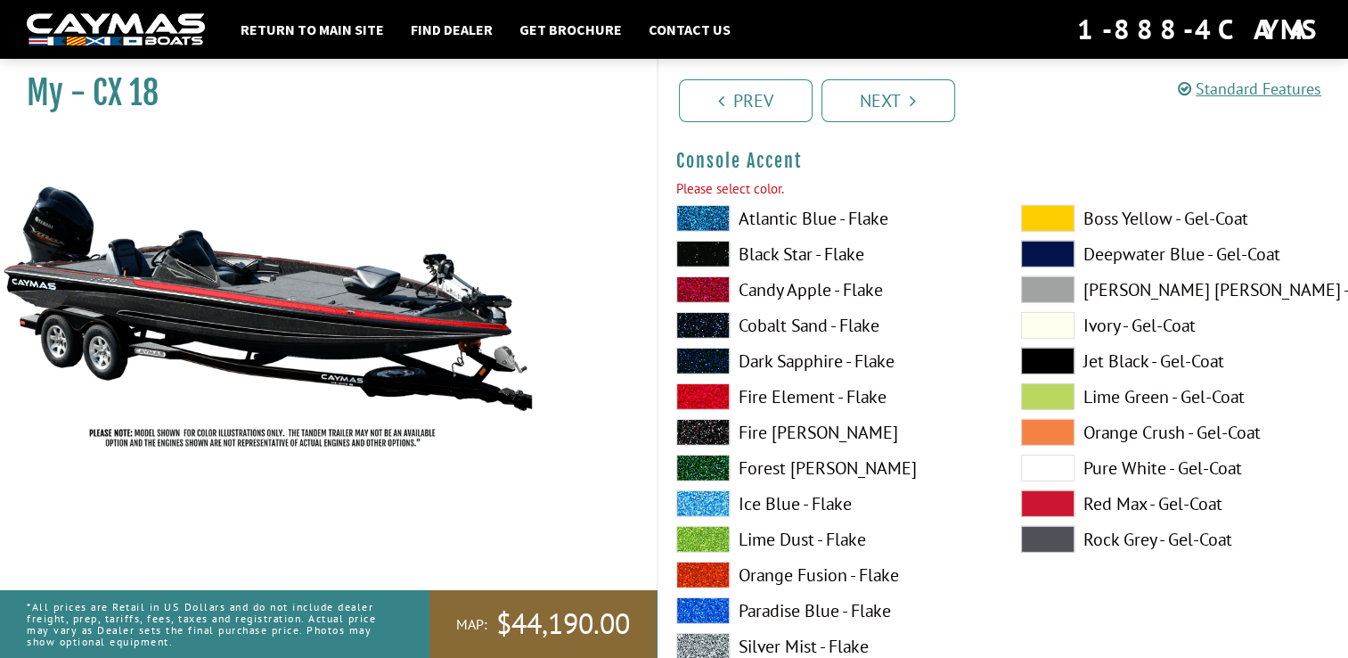
click at [765, 388] on label "Fire Element - Flake" at bounding box center [830, 396] width 309 height 27
click at [890, 120] on link "Next" at bounding box center [889, 100] width 134 height 43
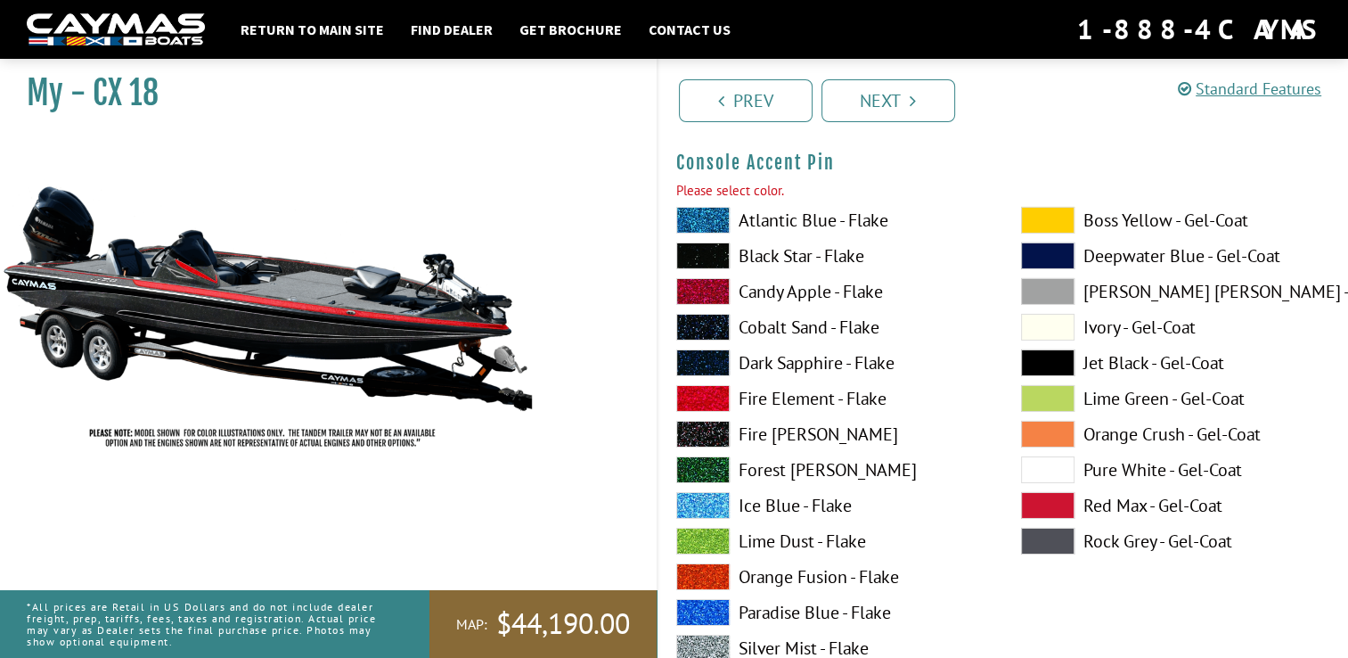
scroll to position [6050, 0]
click at [774, 385] on label "Fire Element - Flake" at bounding box center [830, 397] width 309 height 27
click at [773, 350] on label "Dark Sapphire - Flake" at bounding box center [830, 361] width 309 height 27
click at [774, 255] on label "Black Star - Flake" at bounding box center [830, 255] width 309 height 27
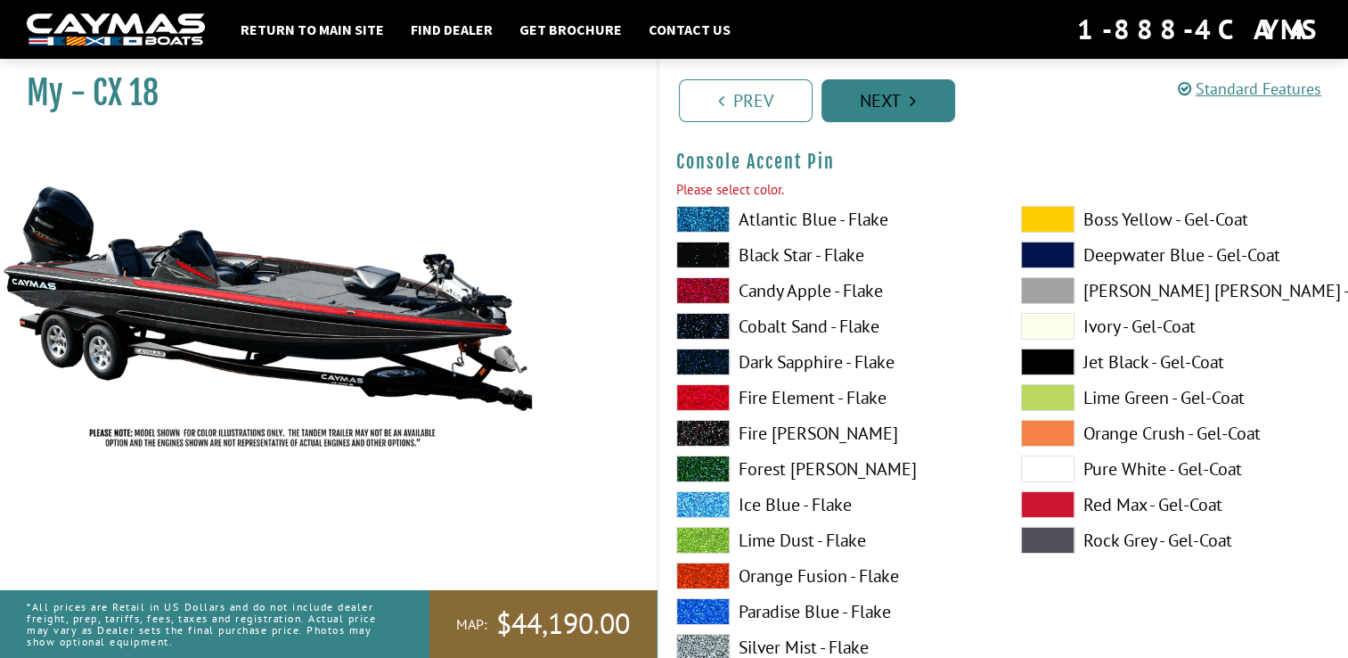
click at [858, 102] on link "Next" at bounding box center [889, 100] width 134 height 43
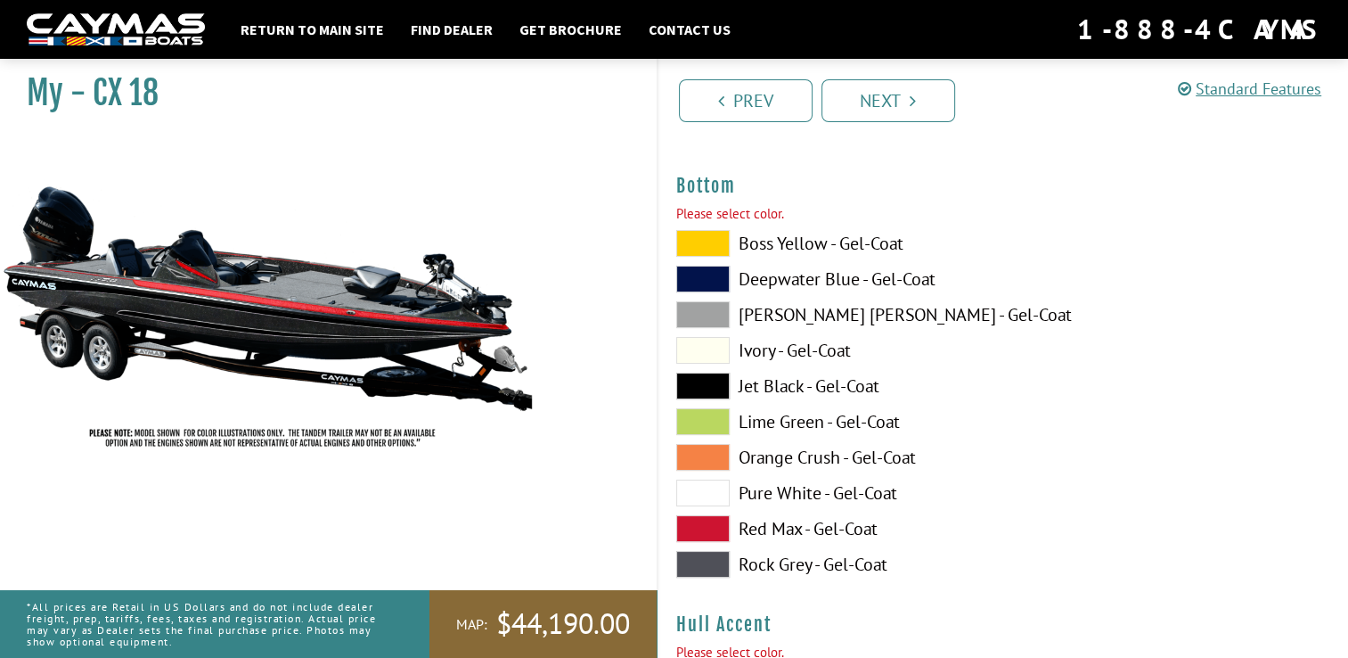
scroll to position [6784, 0]
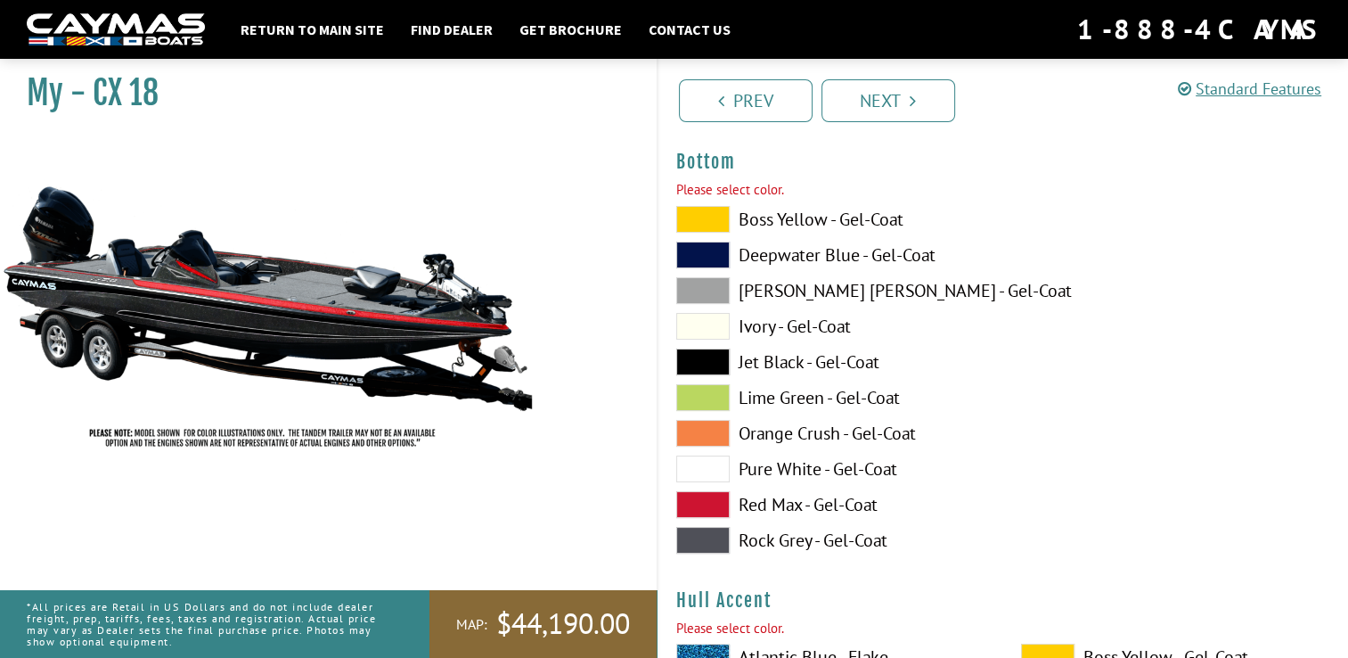
click at [748, 491] on label "Red Max - Gel-Coat" at bounding box center [830, 504] width 309 height 27
click at [743, 459] on label "Pure White - Gel-Coat" at bounding box center [830, 468] width 309 height 27
click at [733, 355] on label "Jet Black - Gel-Coat" at bounding box center [830, 361] width 309 height 27
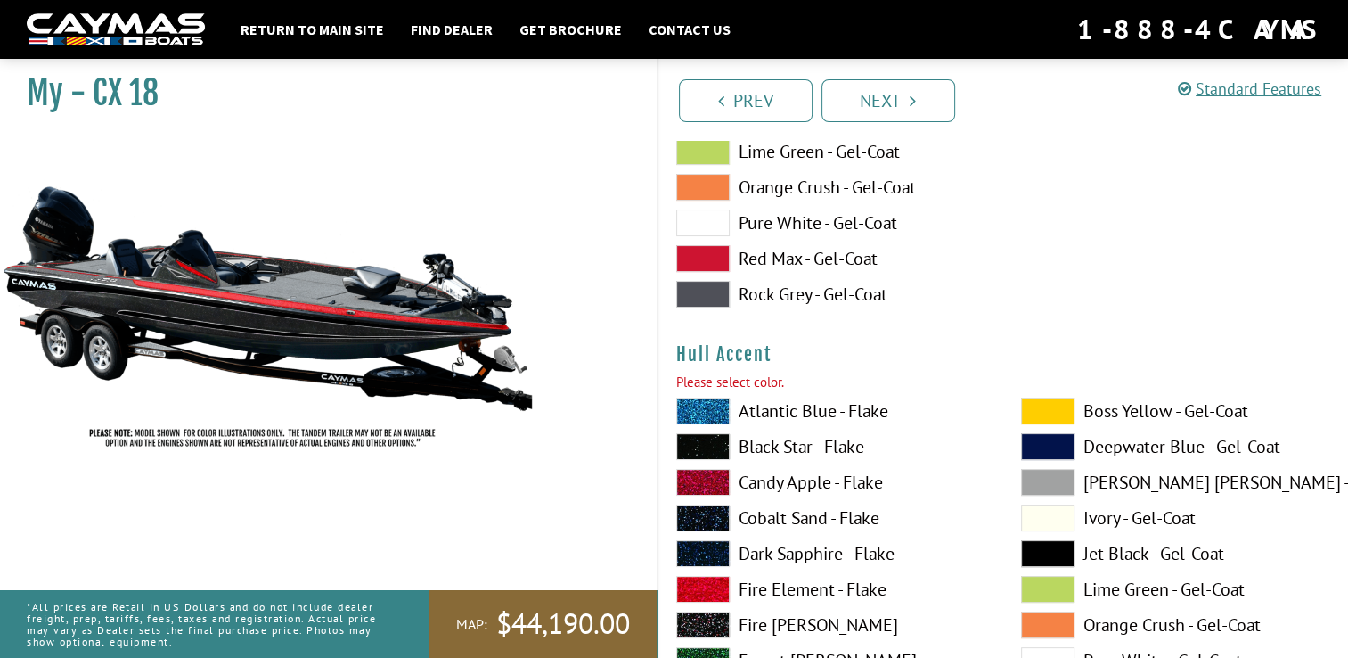
scroll to position [7031, 0]
click at [770, 587] on label "Fire Element - Flake" at bounding box center [830, 588] width 309 height 27
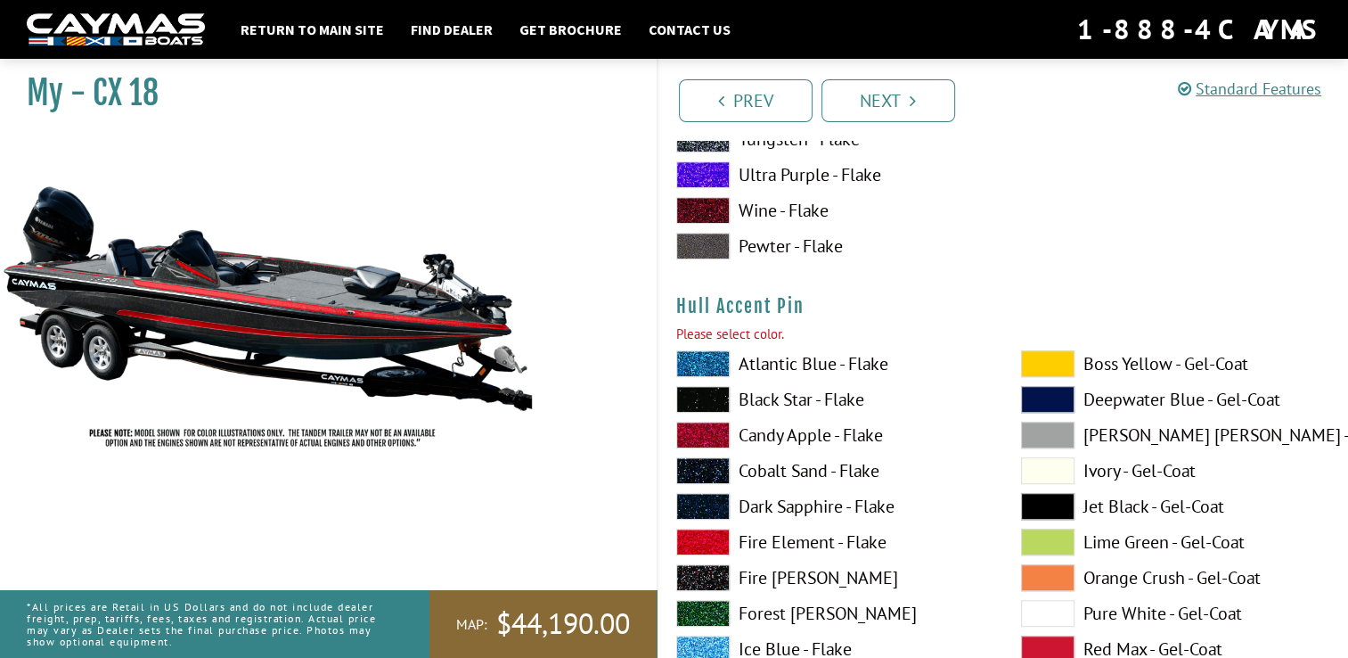
scroll to position [7839, 0]
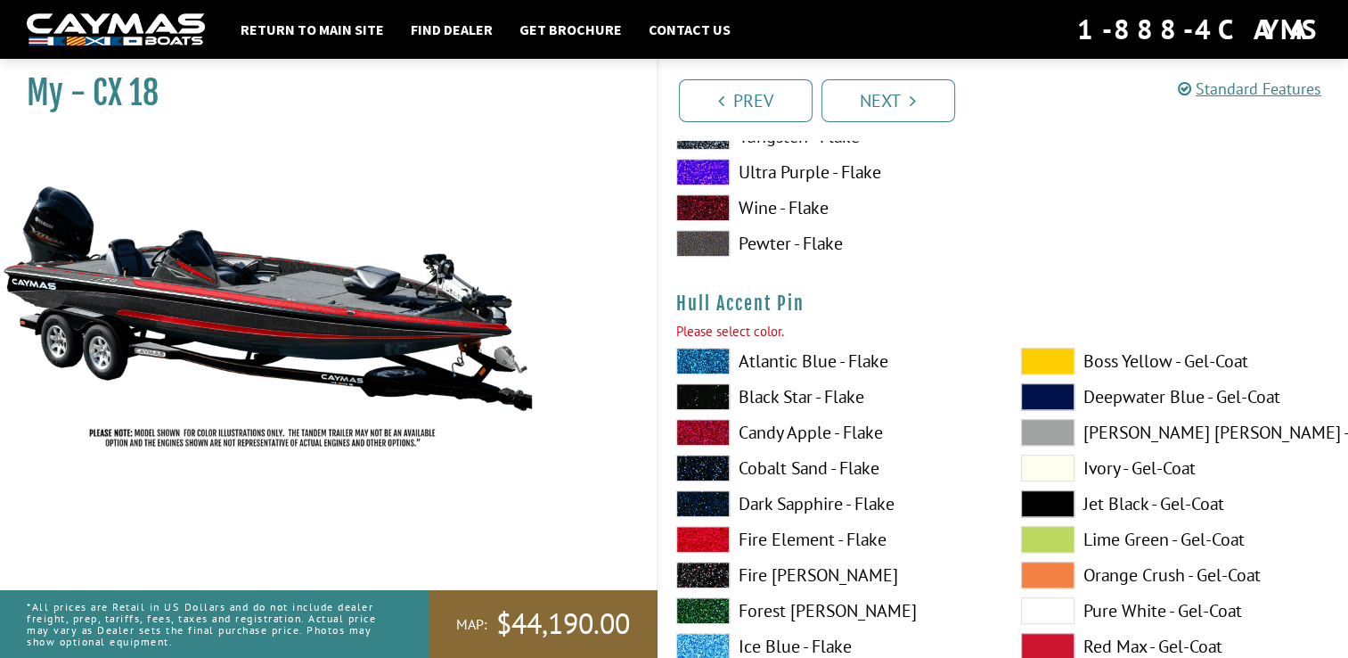
click at [751, 526] on label "Fire Element - Flake" at bounding box center [830, 539] width 309 height 27
click at [759, 392] on label "Black Star - Flake" at bounding box center [830, 396] width 309 height 27
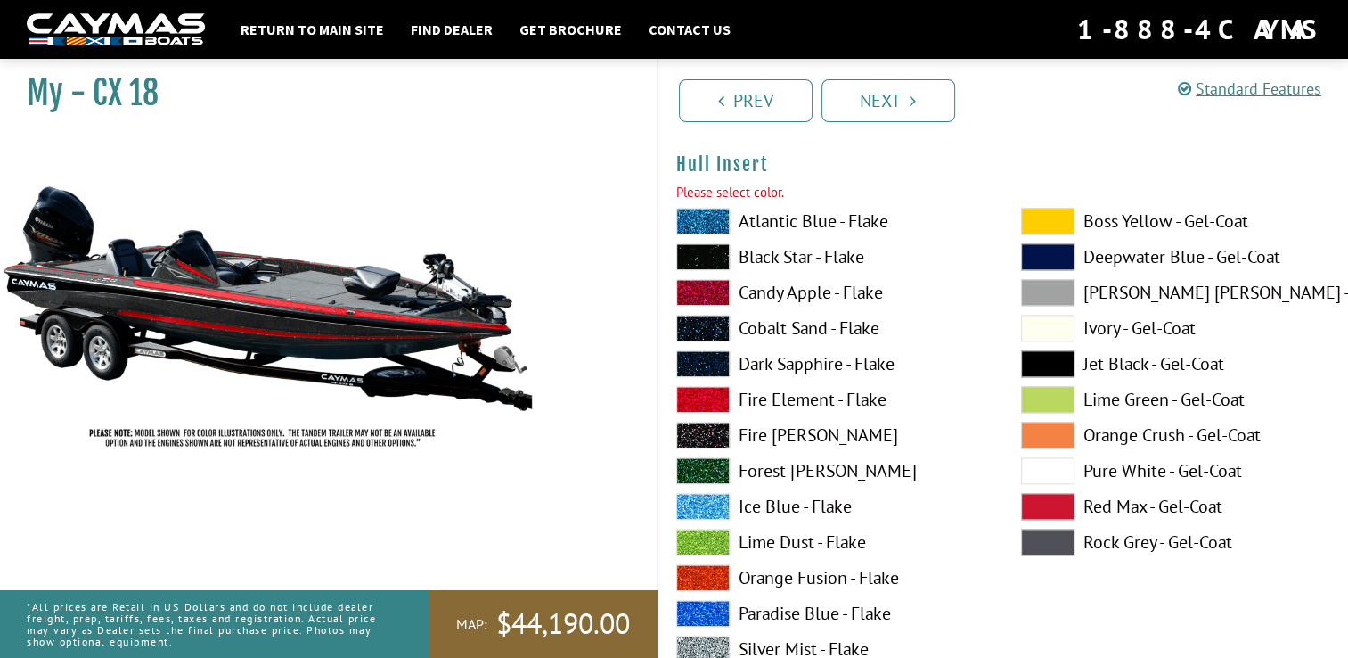
scroll to position [8738, 0]
click at [767, 397] on label "Fire Element - Flake" at bounding box center [830, 398] width 309 height 27
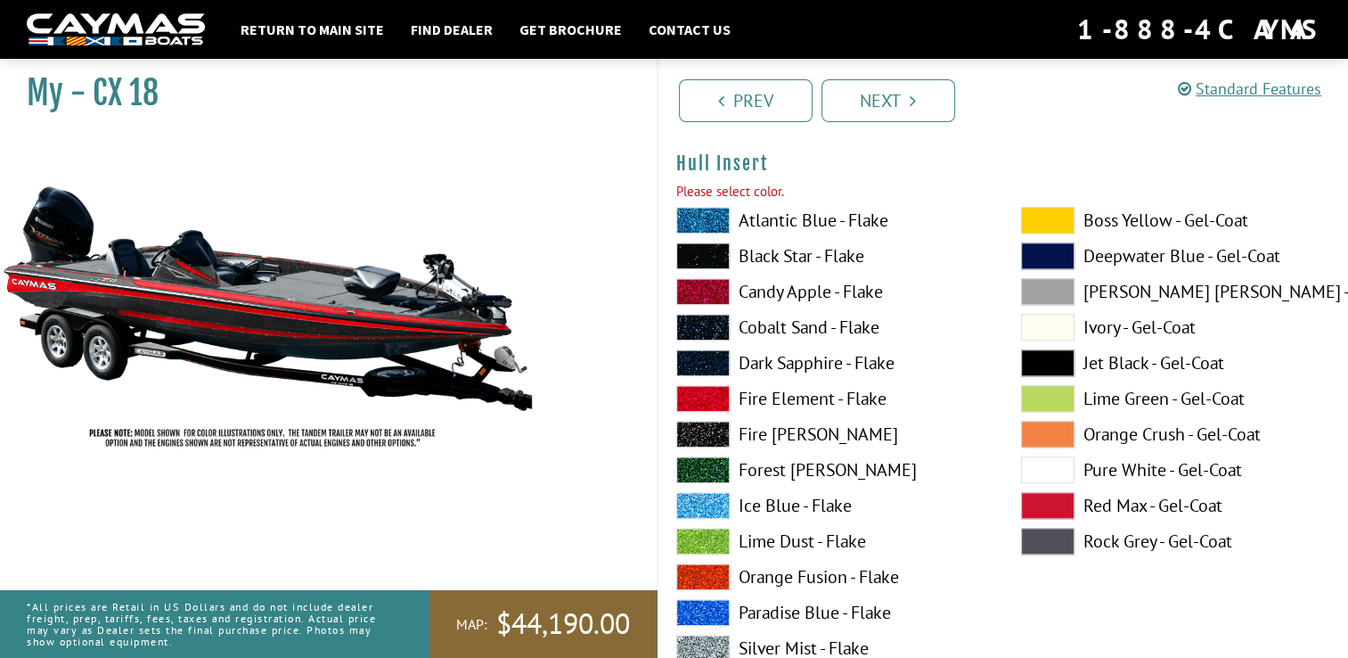
click at [1033, 499] on span at bounding box center [1047, 505] width 53 height 27
click at [759, 390] on label "Fire Element - Flake" at bounding box center [830, 398] width 309 height 27
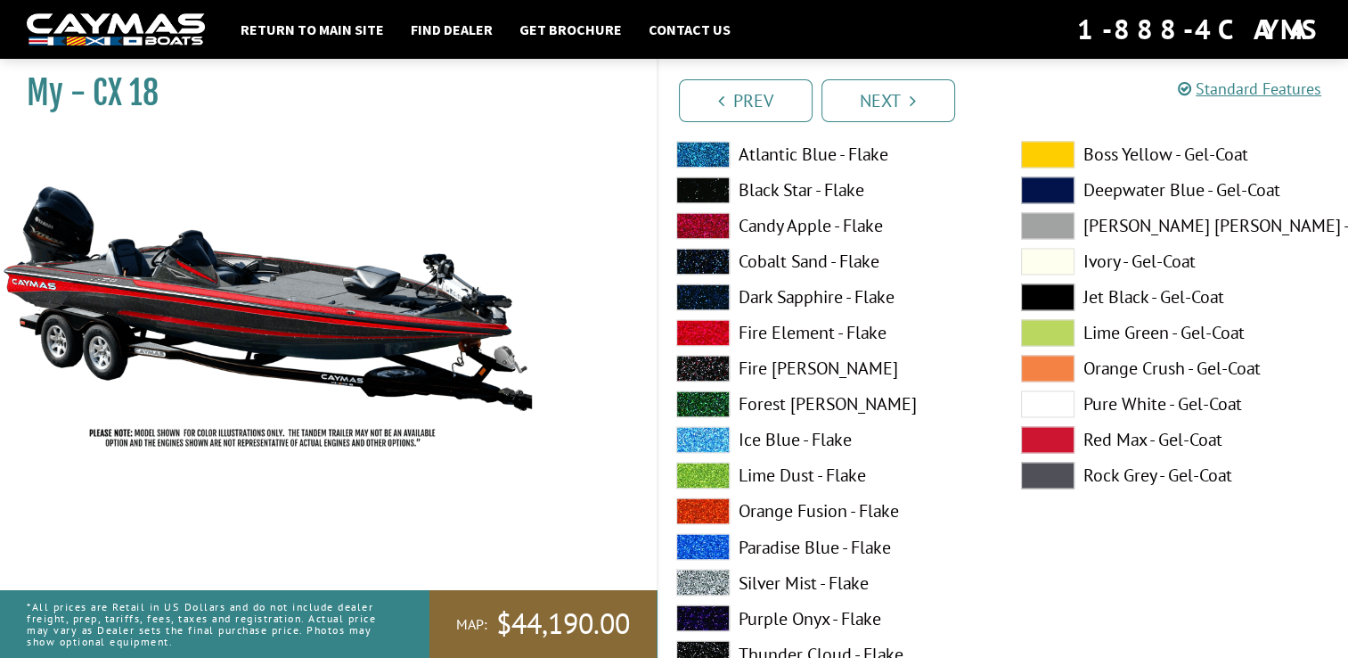
scroll to position [9565, 0]
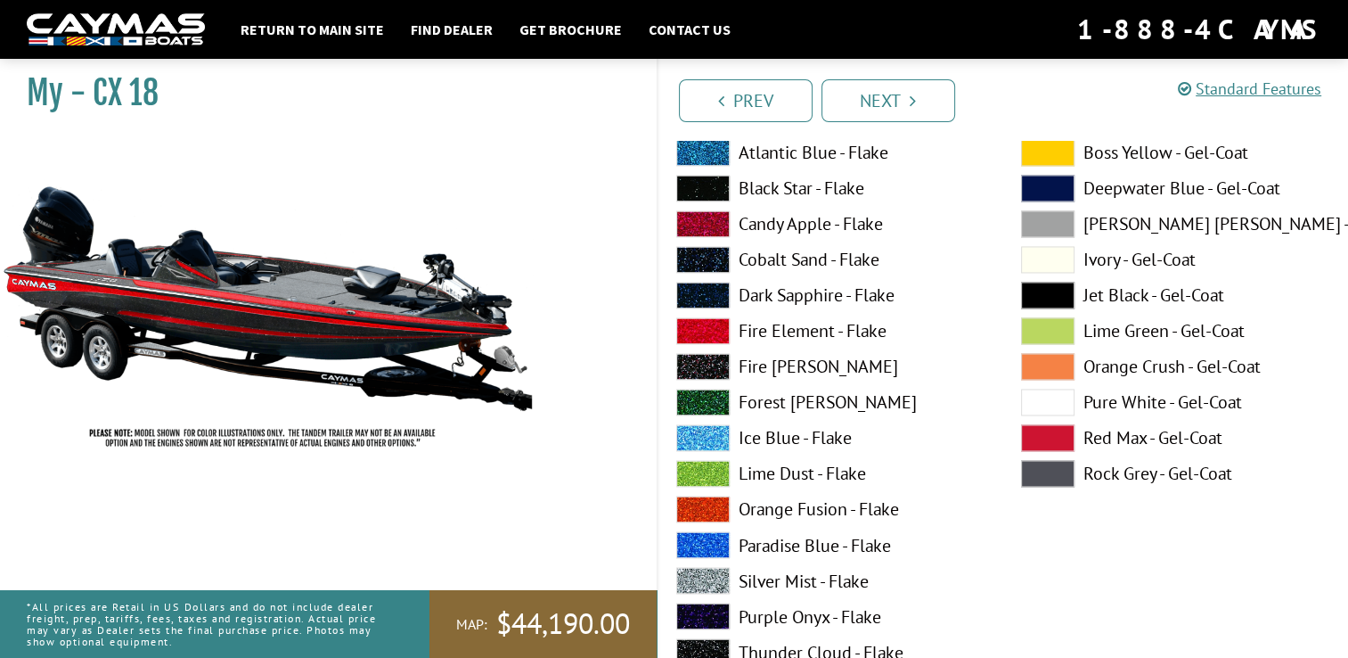
click at [757, 180] on label "Black Star - Flake" at bounding box center [830, 188] width 309 height 27
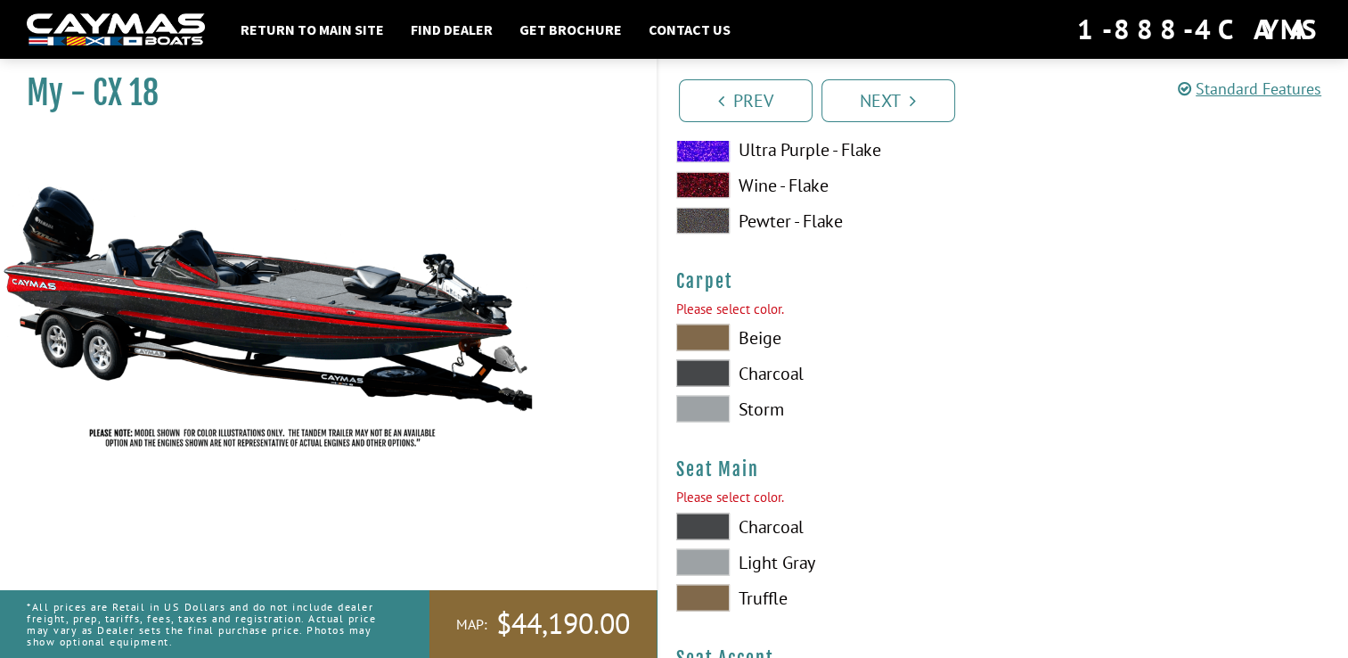
scroll to position [10174, 0]
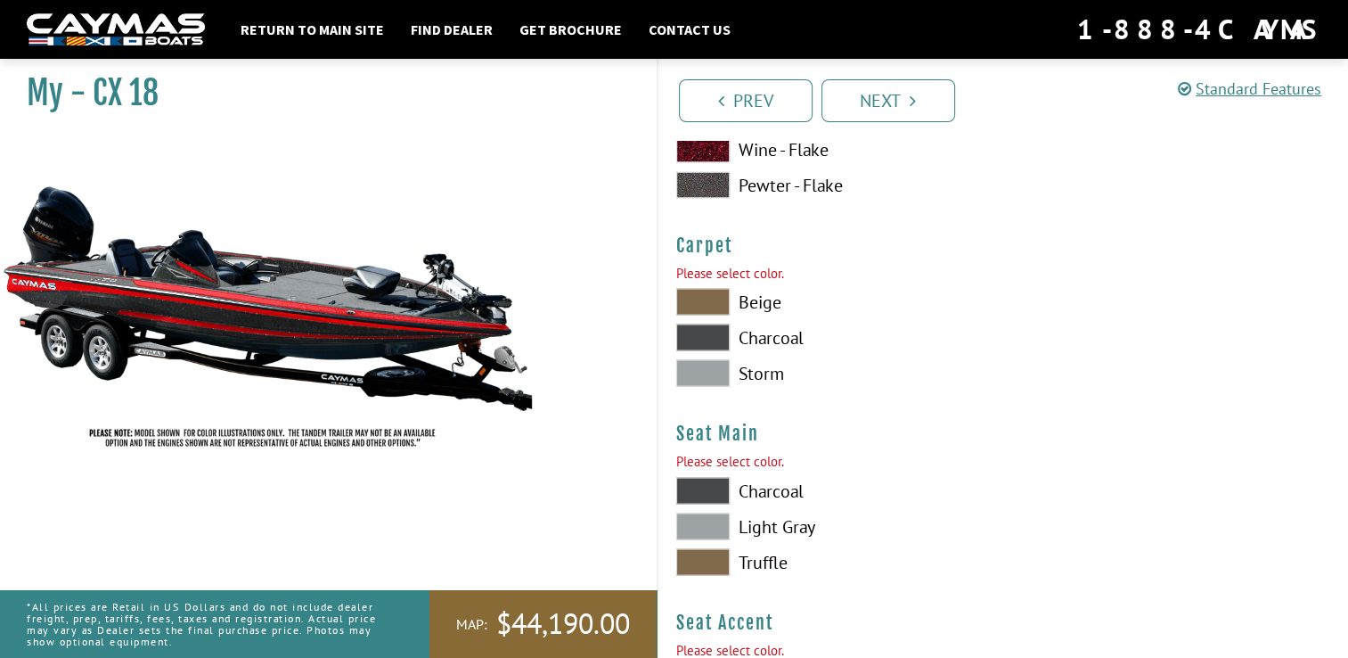
click at [713, 296] on span at bounding box center [702, 302] width 53 height 27
click at [704, 552] on span at bounding box center [702, 562] width 53 height 27
click at [710, 515] on span at bounding box center [702, 526] width 53 height 27
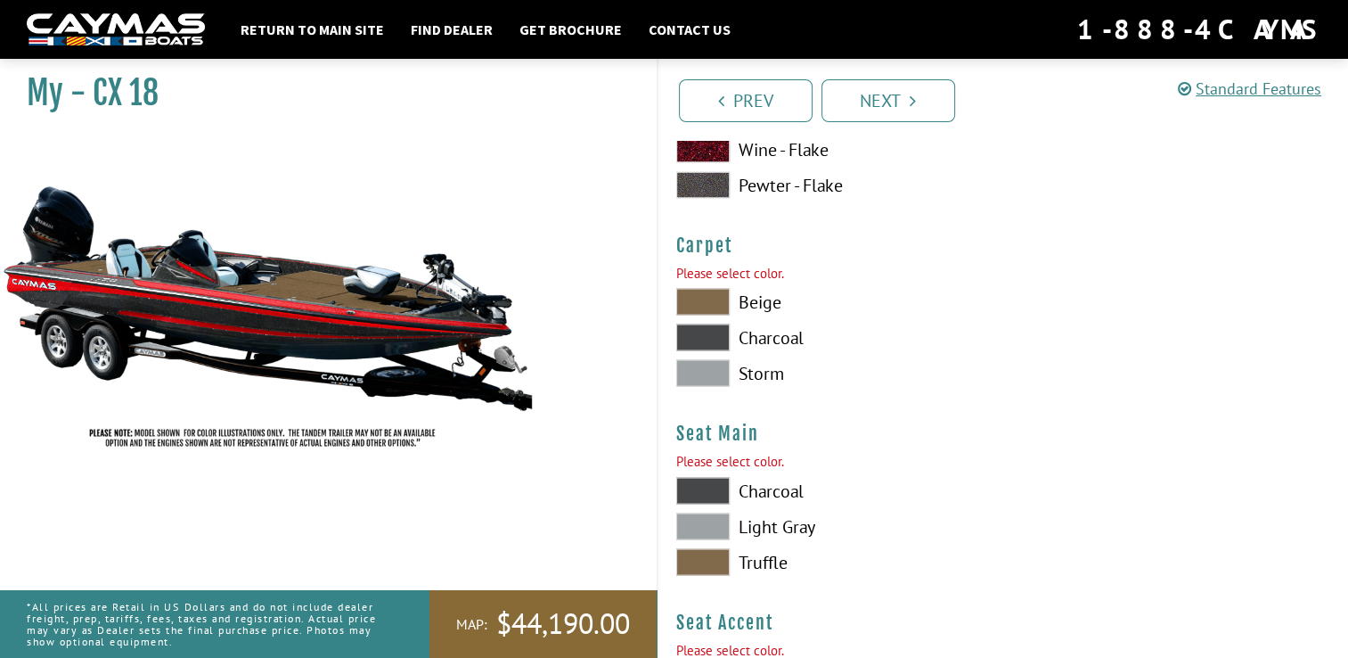
click at [712, 494] on span at bounding box center [702, 491] width 53 height 27
click at [710, 519] on span at bounding box center [702, 526] width 53 height 27
click at [711, 570] on span at bounding box center [702, 562] width 53 height 27
click at [720, 365] on span at bounding box center [702, 373] width 53 height 27
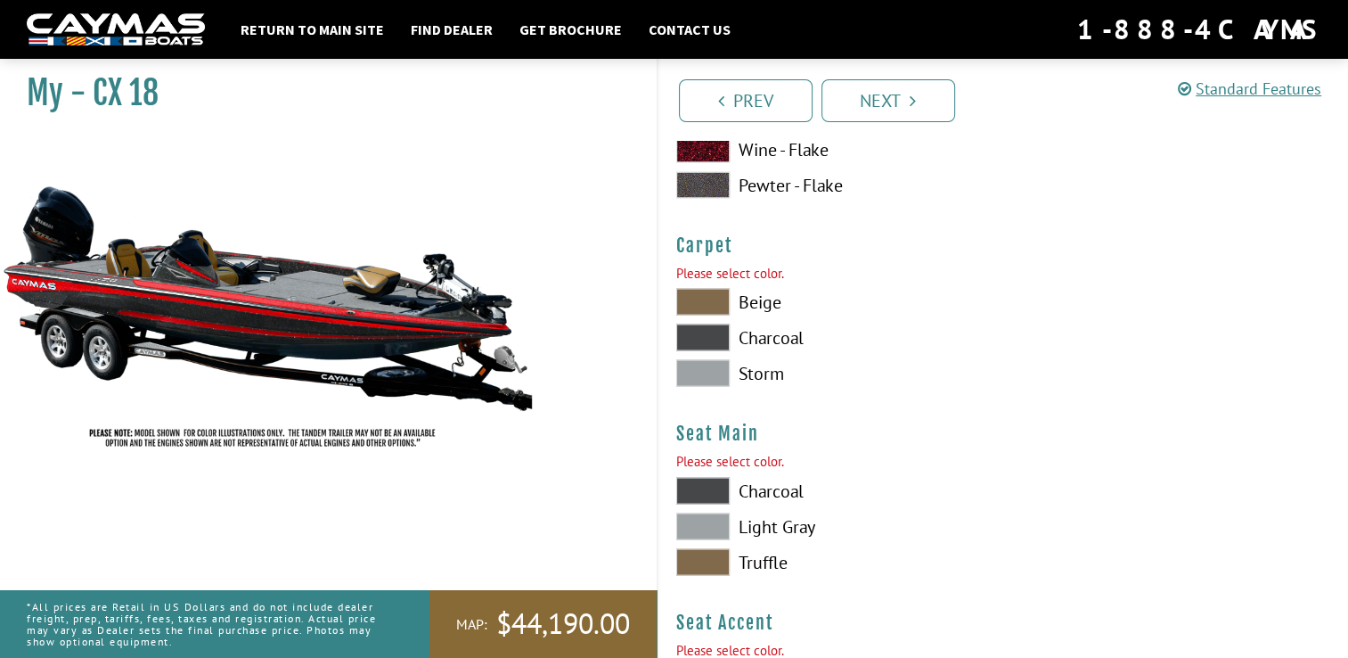
click at [715, 340] on span at bounding box center [702, 337] width 53 height 27
click at [697, 299] on span at bounding box center [702, 302] width 53 height 27
click at [702, 332] on span at bounding box center [702, 337] width 53 height 27
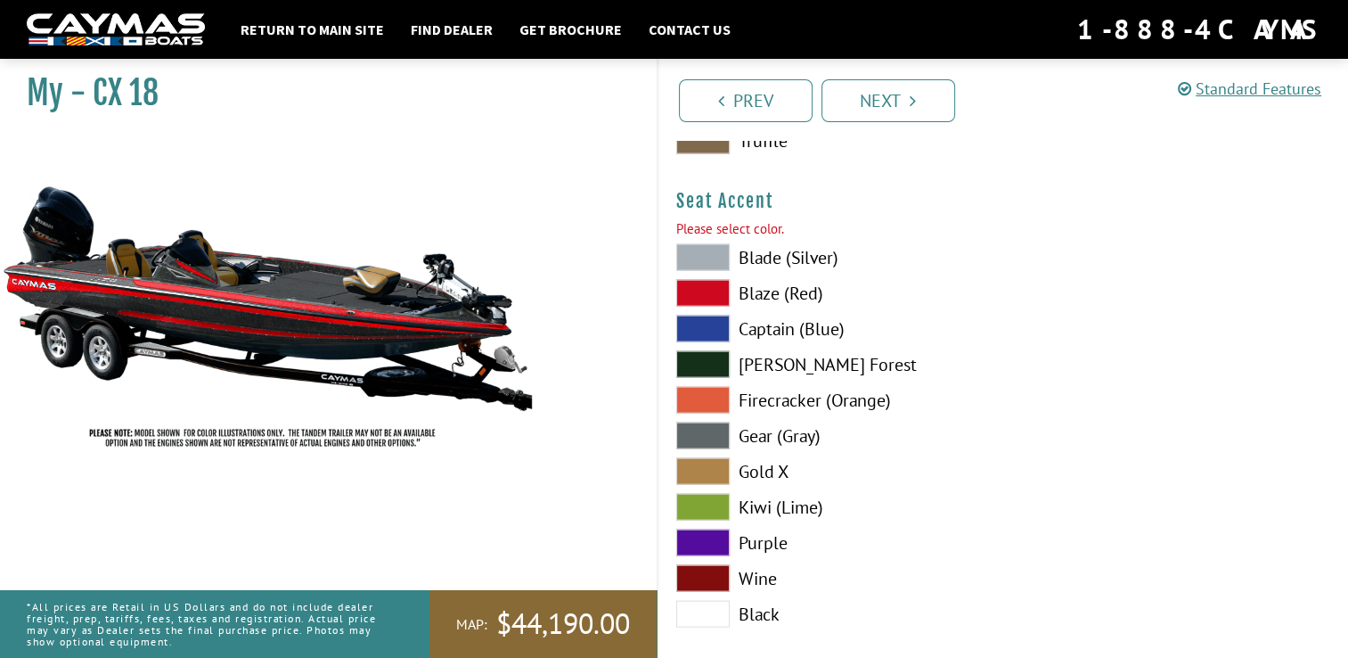
scroll to position [10599, 0]
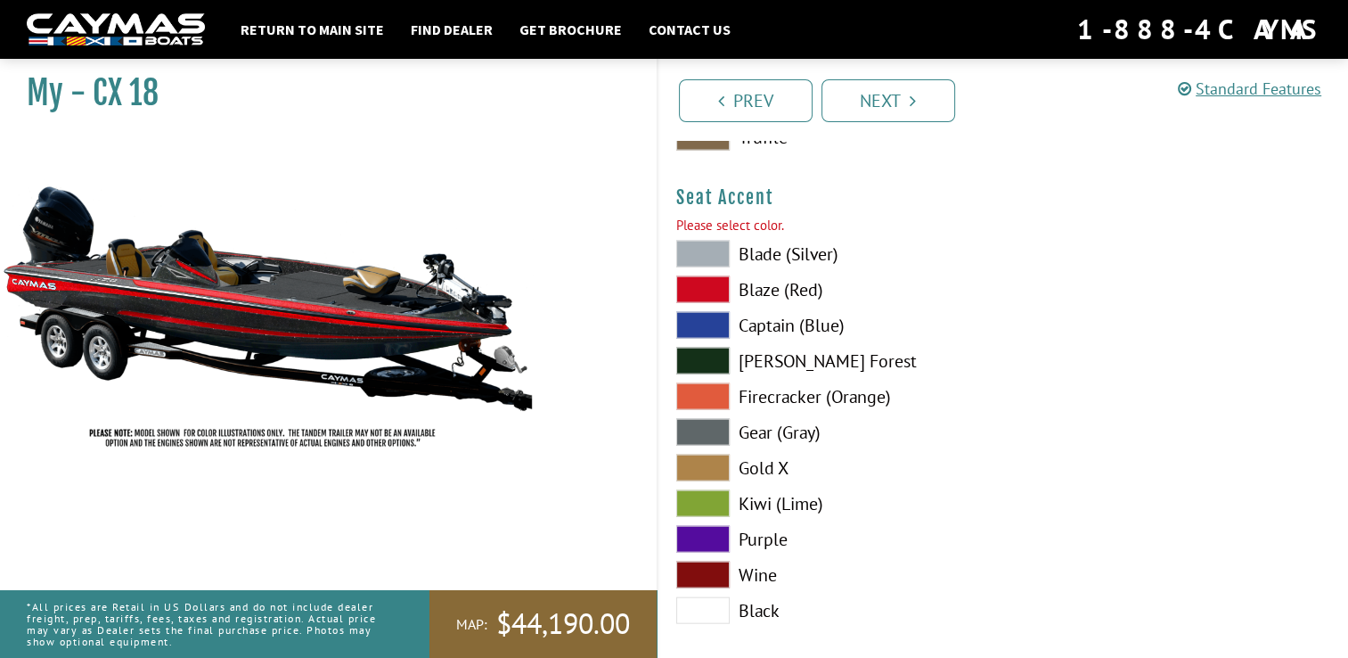
click at [706, 272] on div "Blade (Silver) Blaze (Red) Captain (Blue) [PERSON_NAME][GEOGRAPHIC_DATA] Firecr…" at bounding box center [831, 437] width 345 height 392
click at [706, 284] on span at bounding box center [702, 289] width 53 height 27
click at [717, 362] on span at bounding box center [702, 361] width 53 height 27
click at [714, 292] on span at bounding box center [702, 289] width 53 height 27
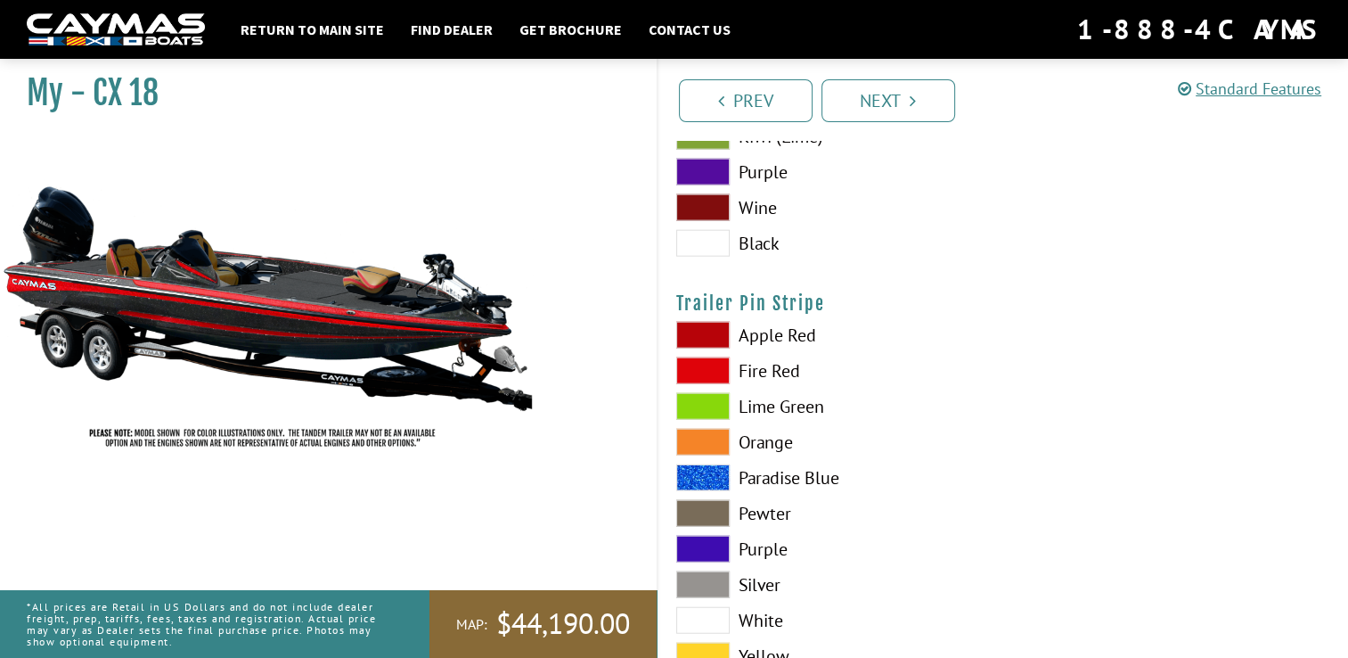
scroll to position [10968, 0]
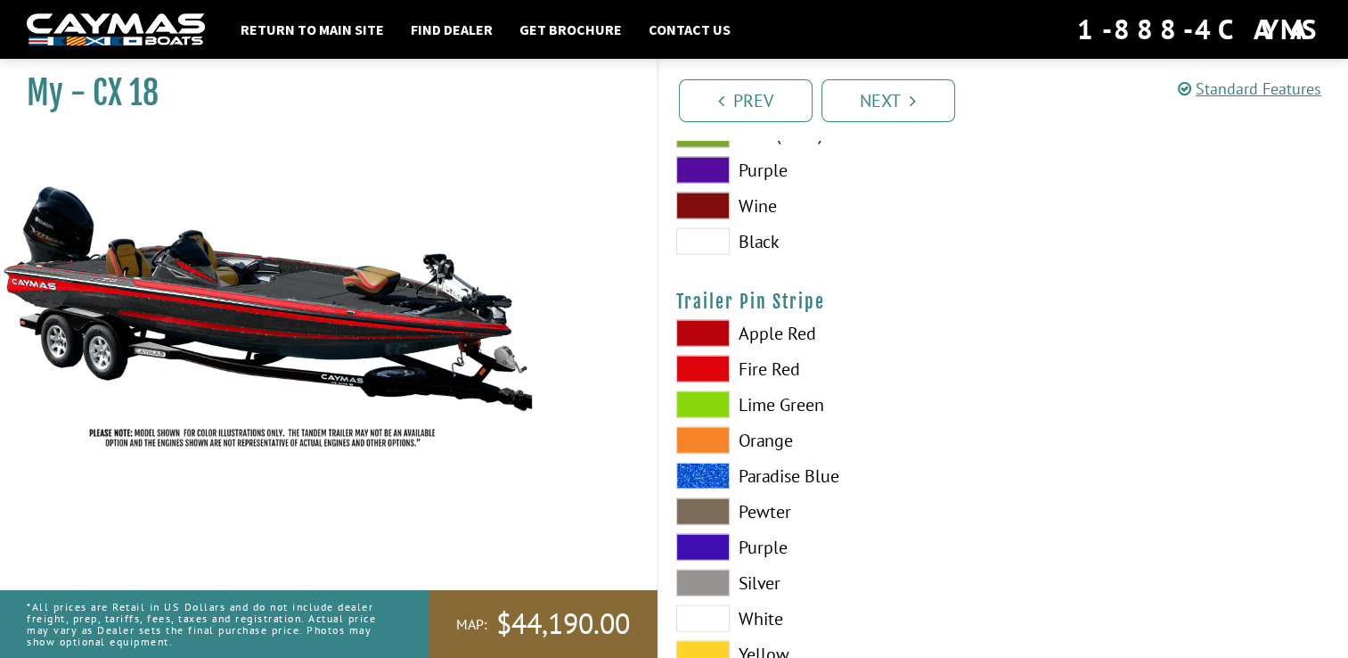
click at [703, 364] on span at bounding box center [702, 369] width 53 height 27
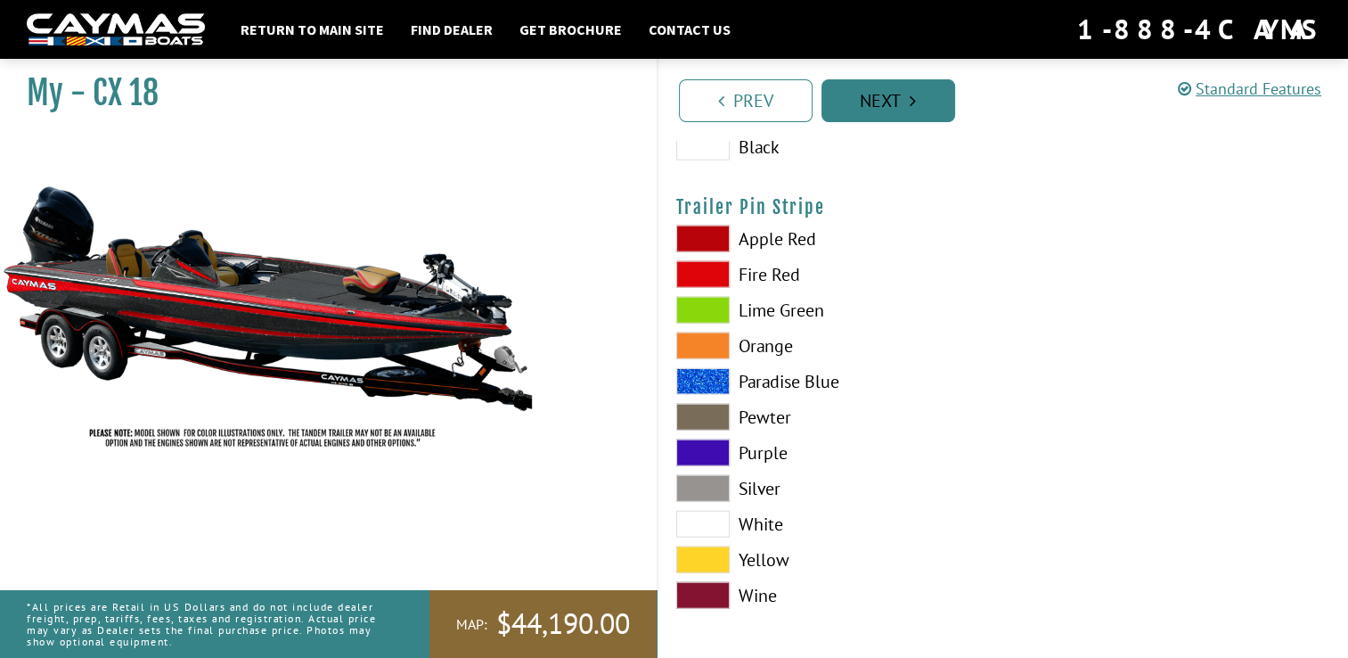
click at [910, 94] on icon "Pagination" at bounding box center [913, 101] width 6 height 18
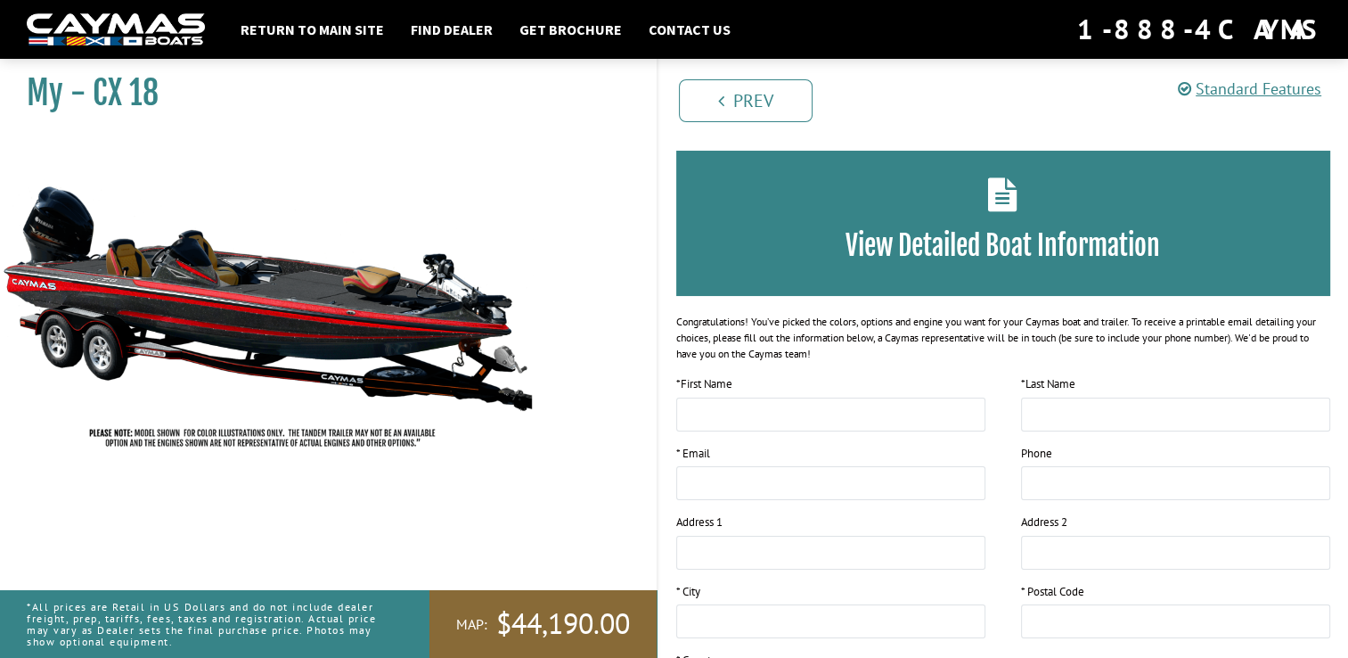
scroll to position [0, 0]
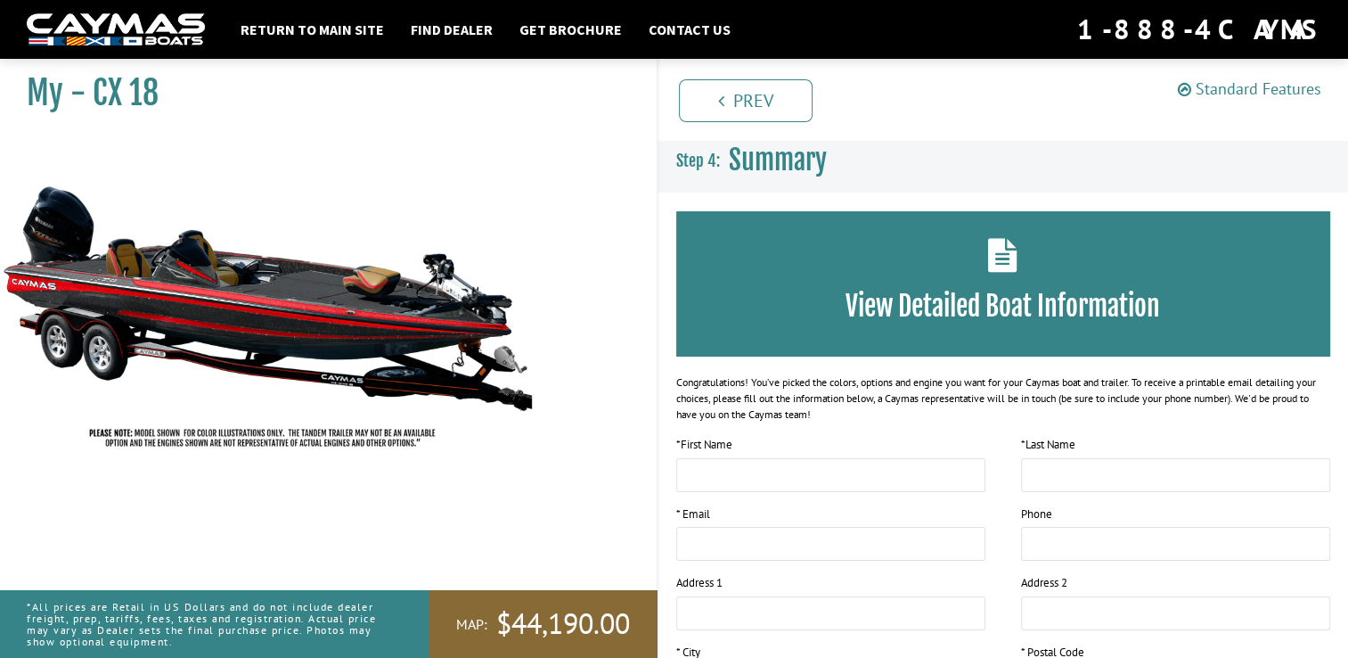
click at [1208, 87] on link "Standard Features" at bounding box center [1249, 88] width 143 height 20
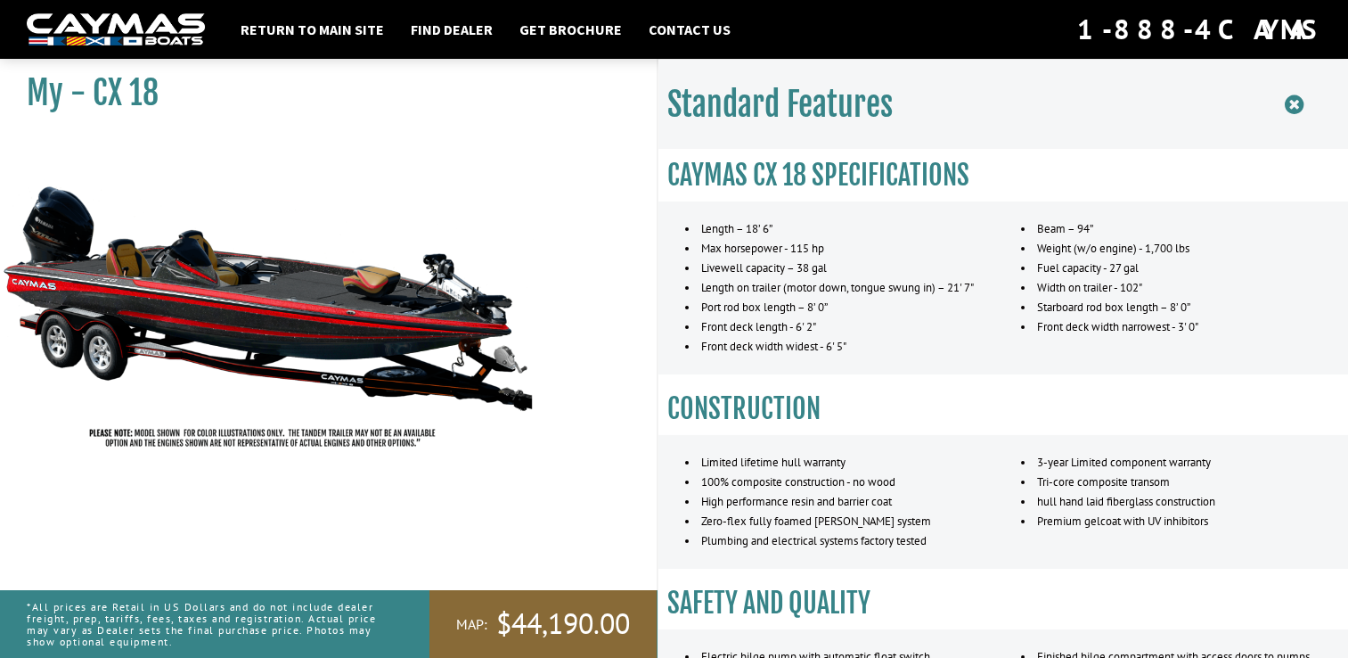
click at [1288, 105] on icon at bounding box center [1294, 105] width 19 height 22
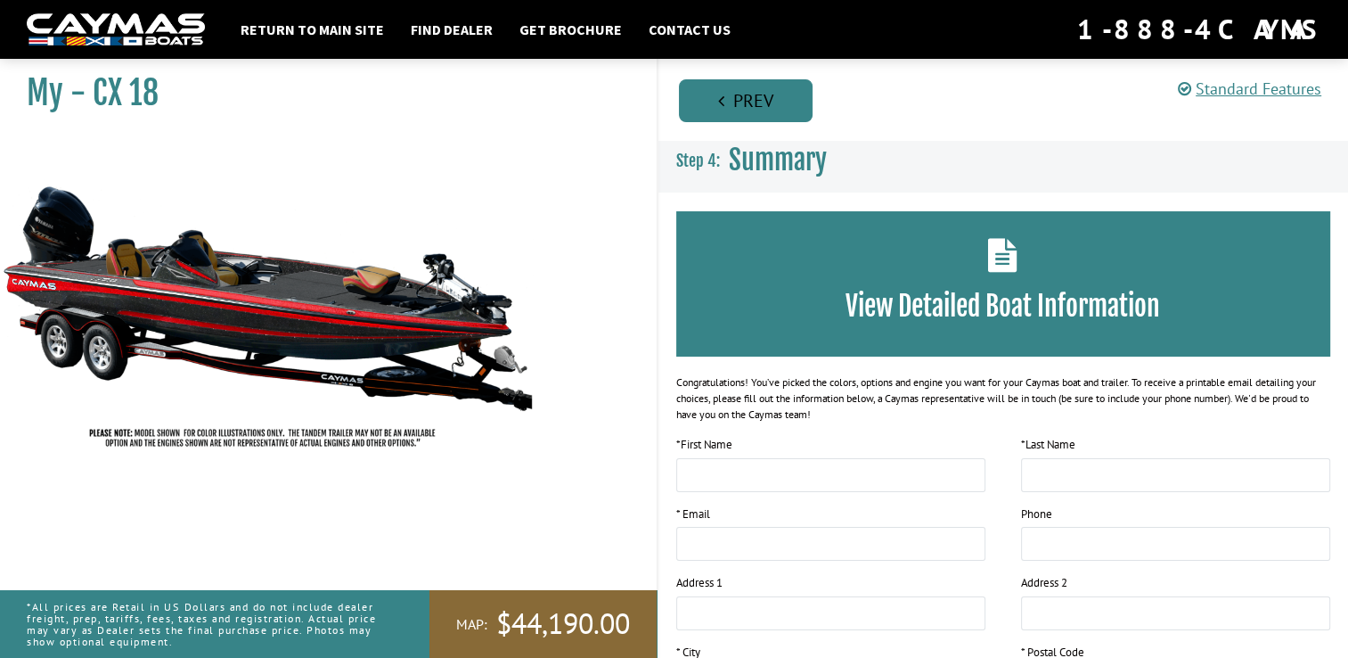
click at [753, 115] on link "Prev" at bounding box center [746, 100] width 134 height 43
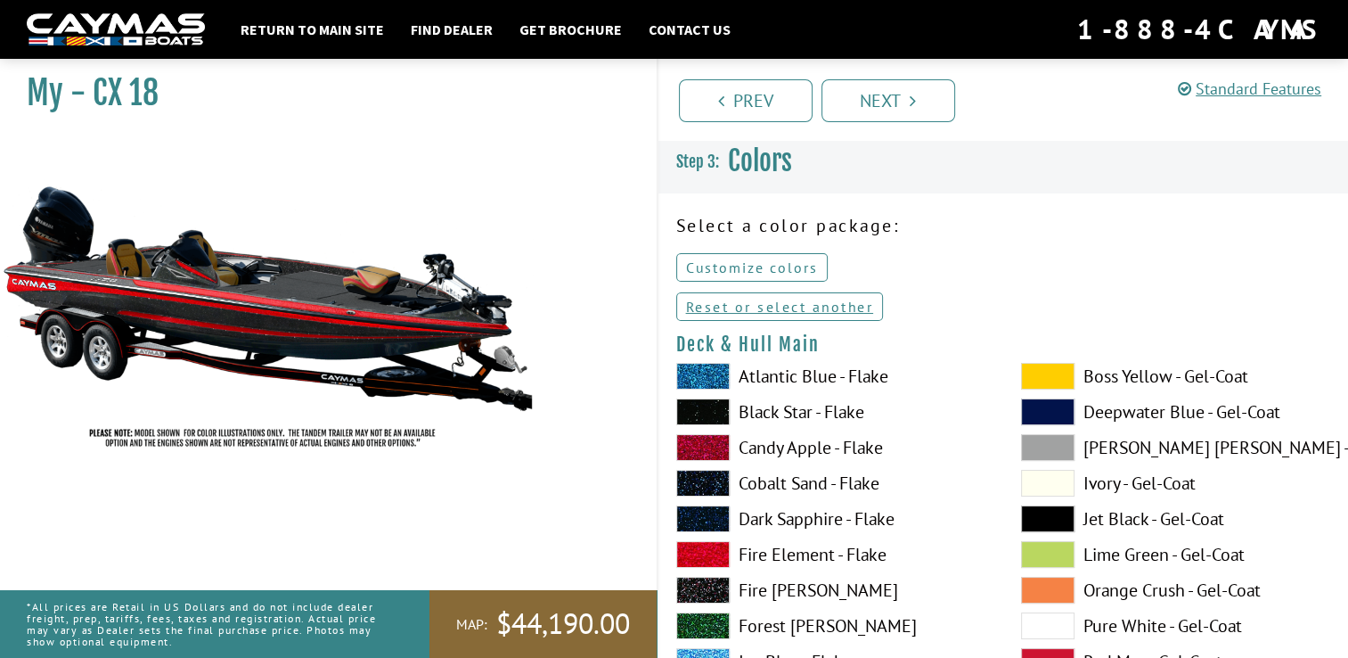
click at [785, 259] on link "Customize colors" at bounding box center [752, 267] width 152 height 29
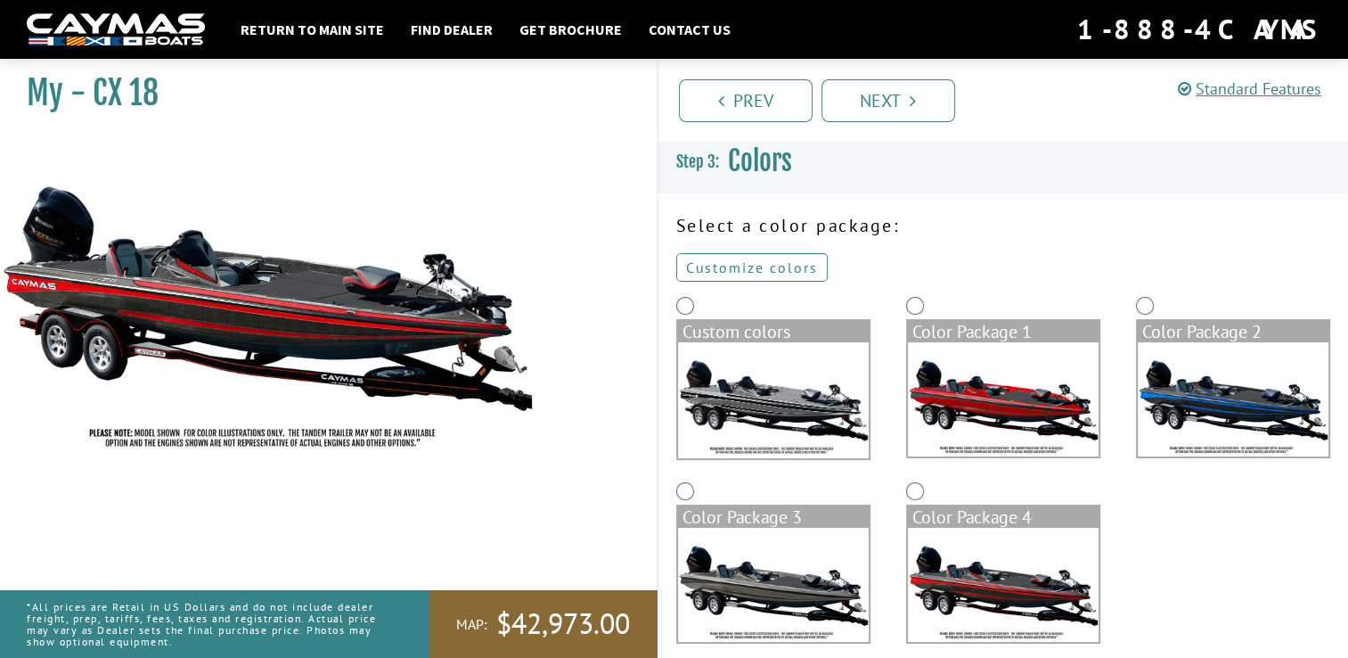
click at [695, 269] on link "Customize colors" at bounding box center [752, 267] width 152 height 29
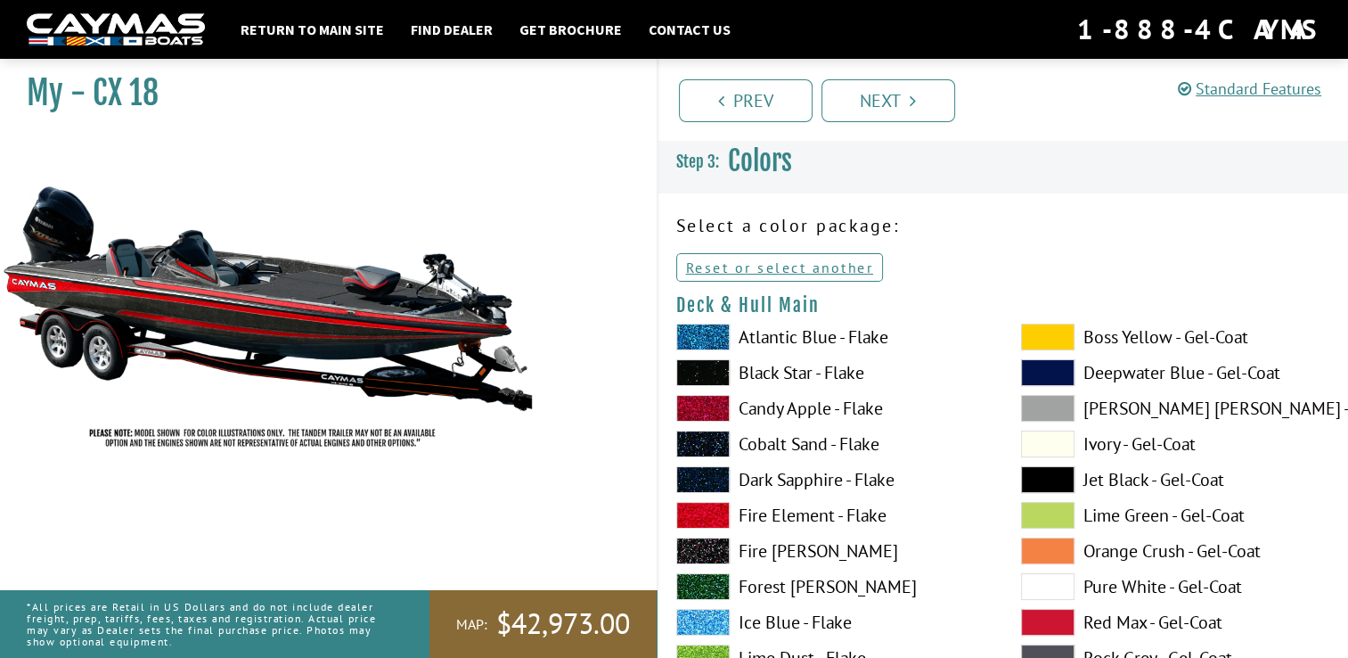
click at [1048, 338] on span at bounding box center [1047, 337] width 53 height 27
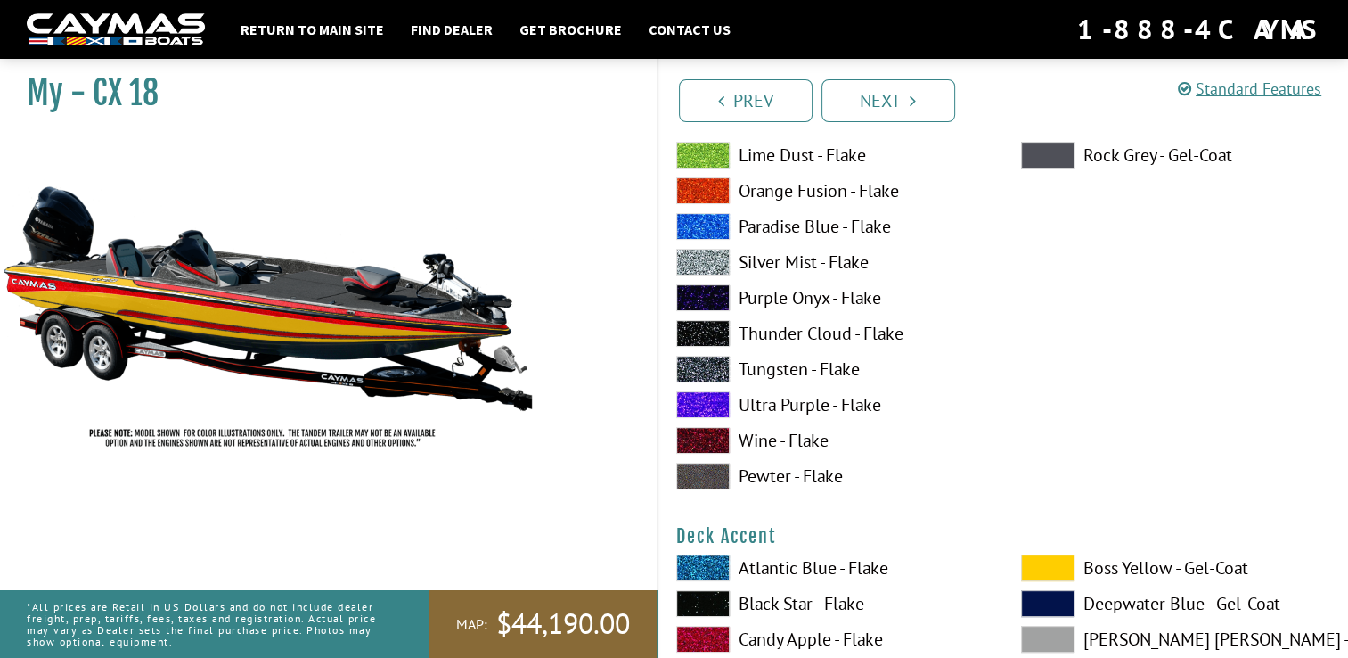
scroll to position [503, 0]
click at [763, 447] on label "Wine - Flake" at bounding box center [830, 440] width 309 height 27
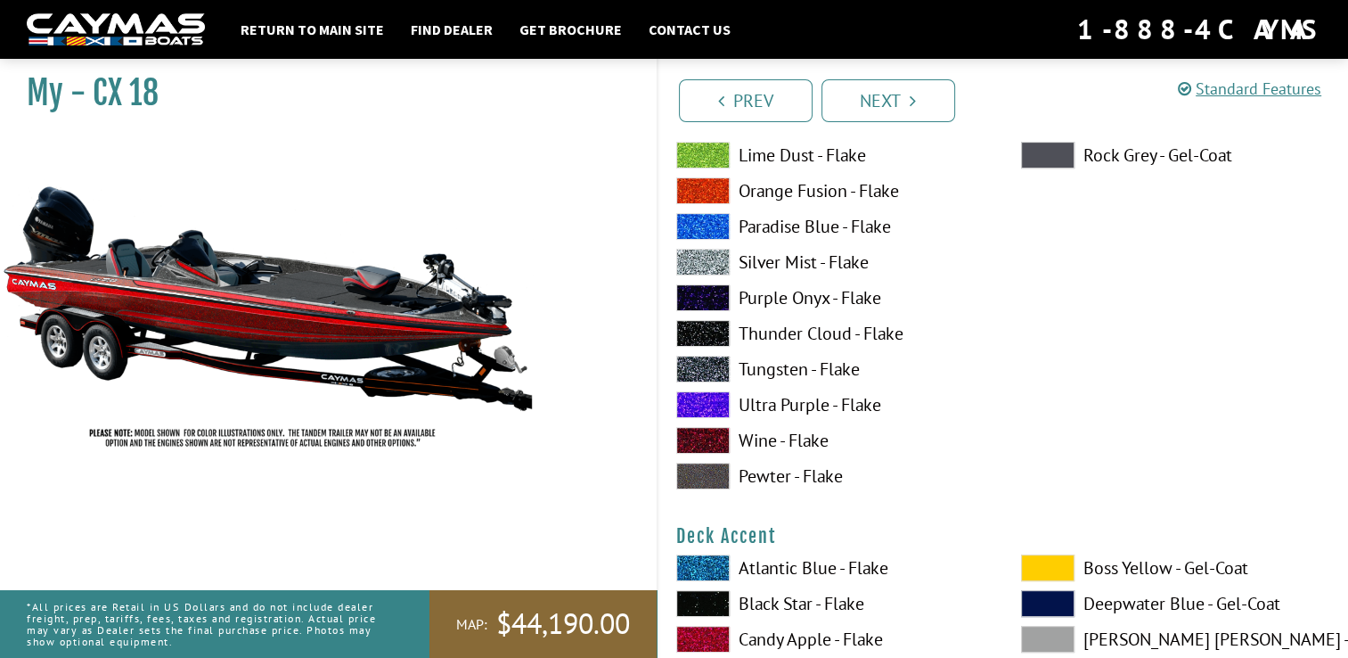
click at [746, 408] on label "Ultra Purple - Flake" at bounding box center [830, 404] width 309 height 27
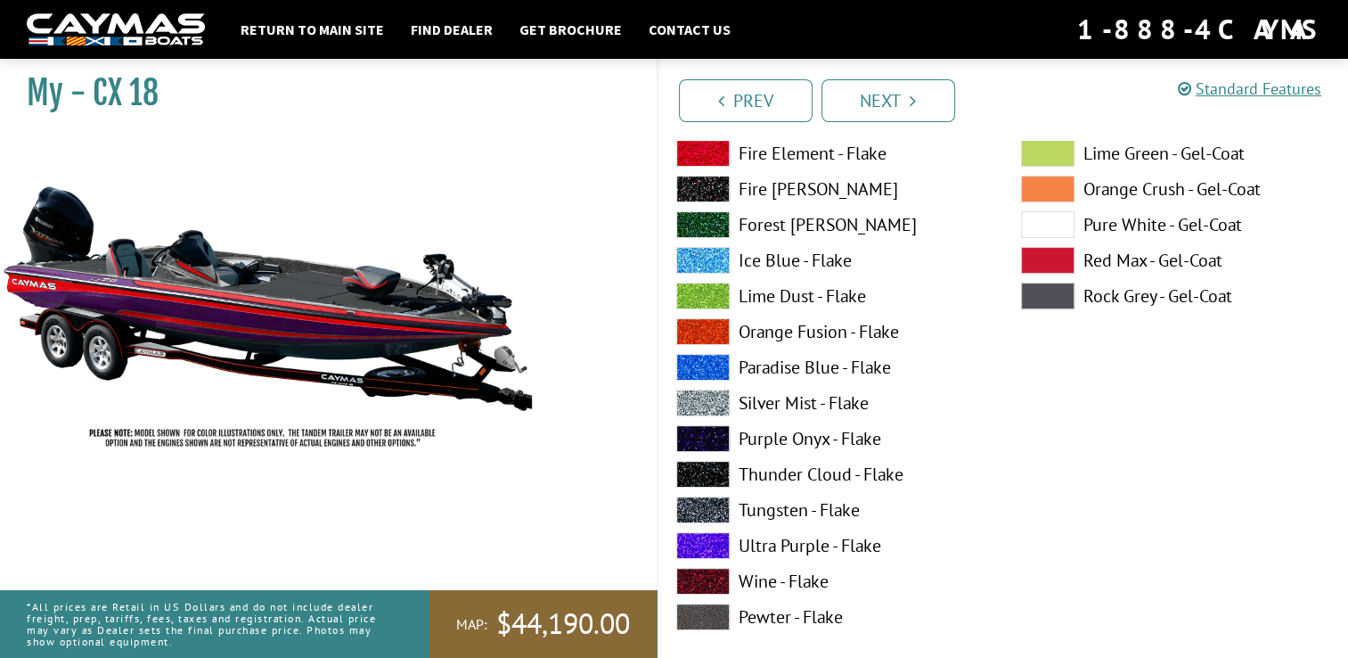
scroll to position [303, 0]
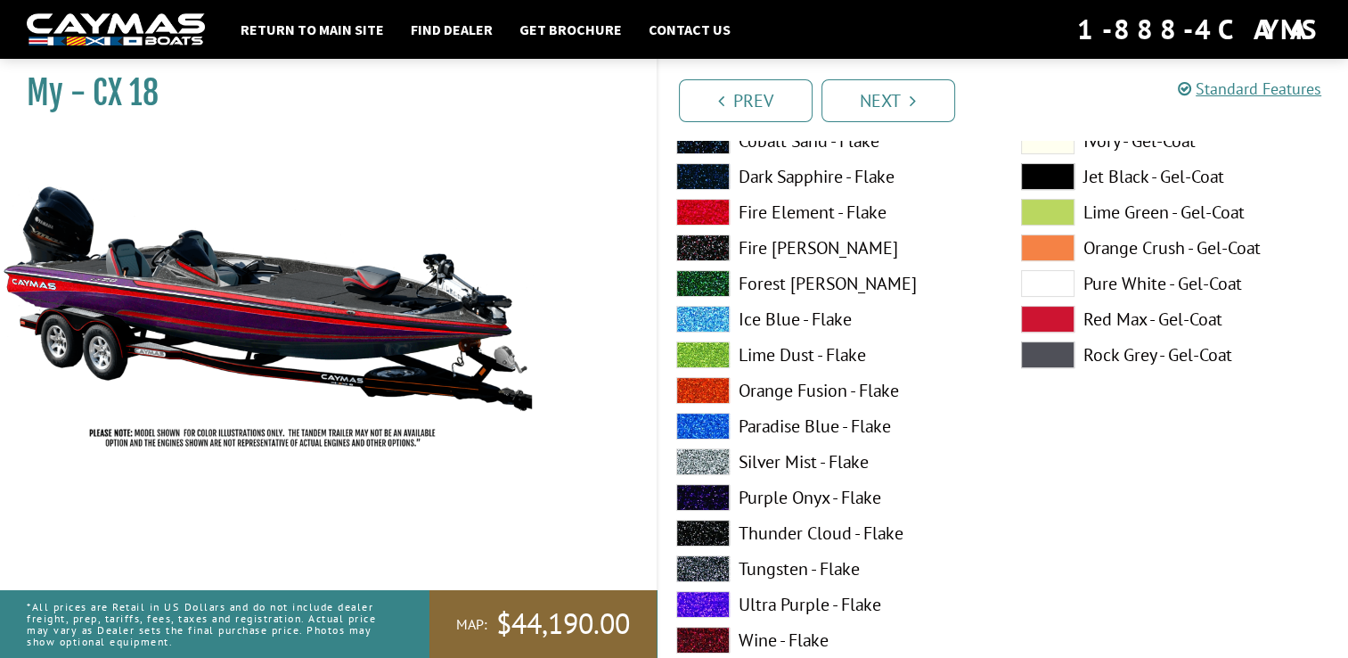
click at [760, 283] on label "Forest [PERSON_NAME]" at bounding box center [830, 283] width 309 height 27
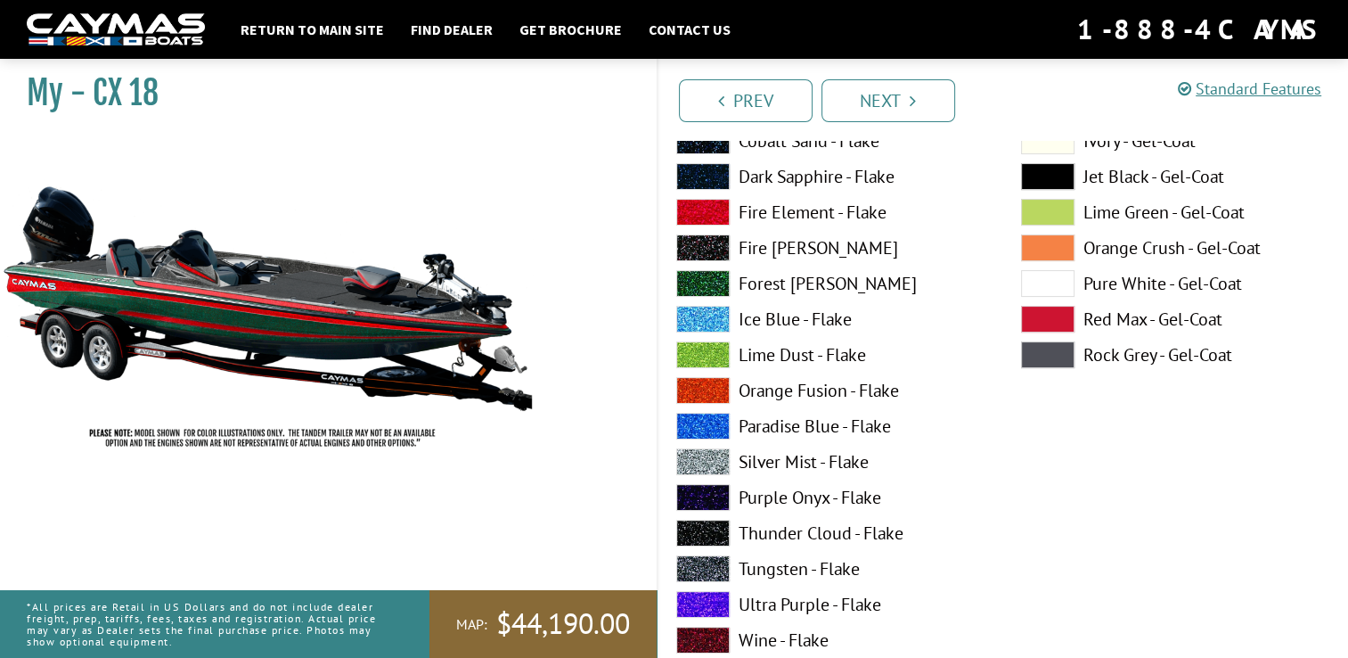
scroll to position [0, 0]
